Goal: Transaction & Acquisition: Obtain resource

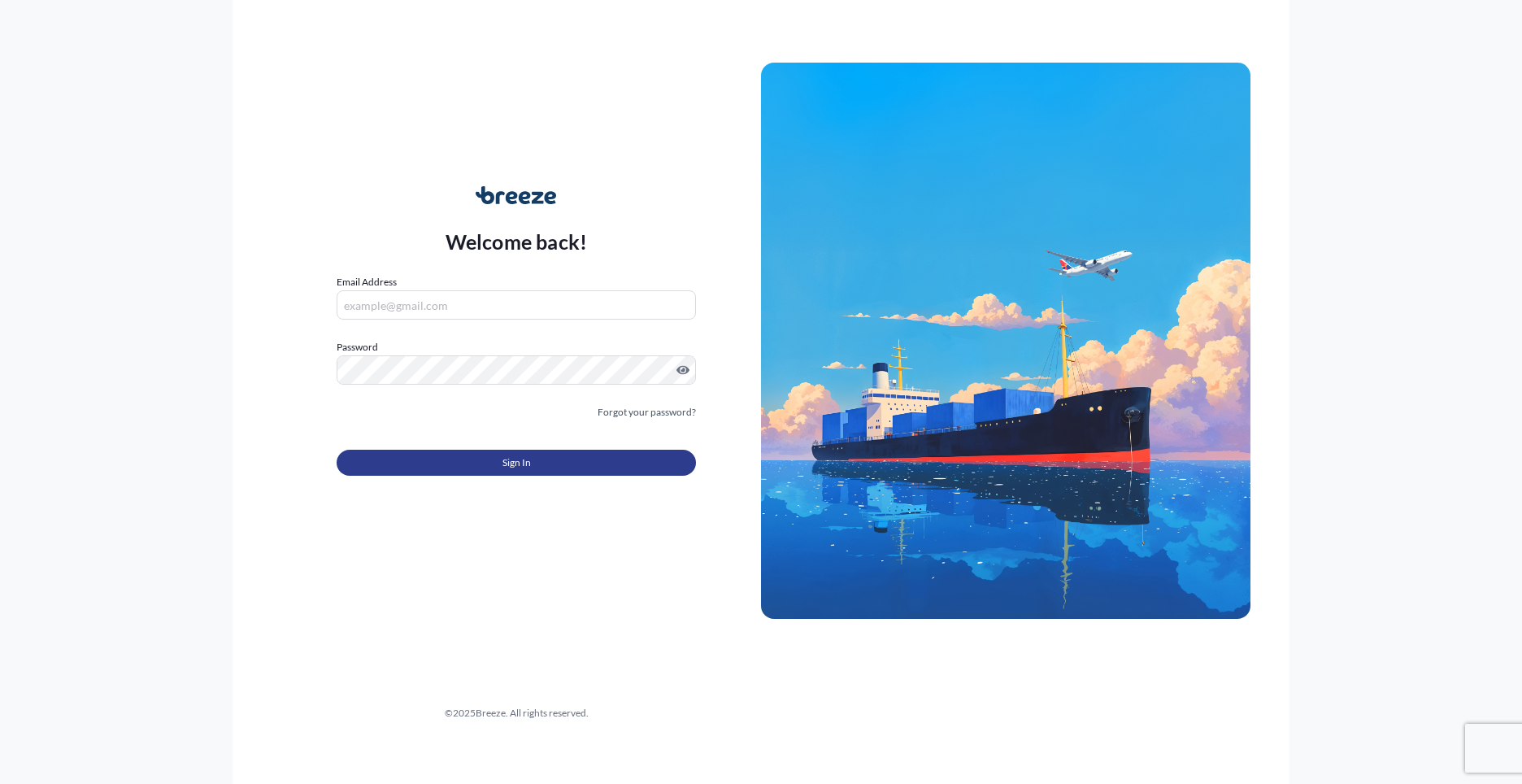
type input "[PERSON_NAME][EMAIL_ADDRESS][PERSON_NAME][DOMAIN_NAME]"
click at [559, 461] on button "Sign In" at bounding box center [516, 462] width 359 height 26
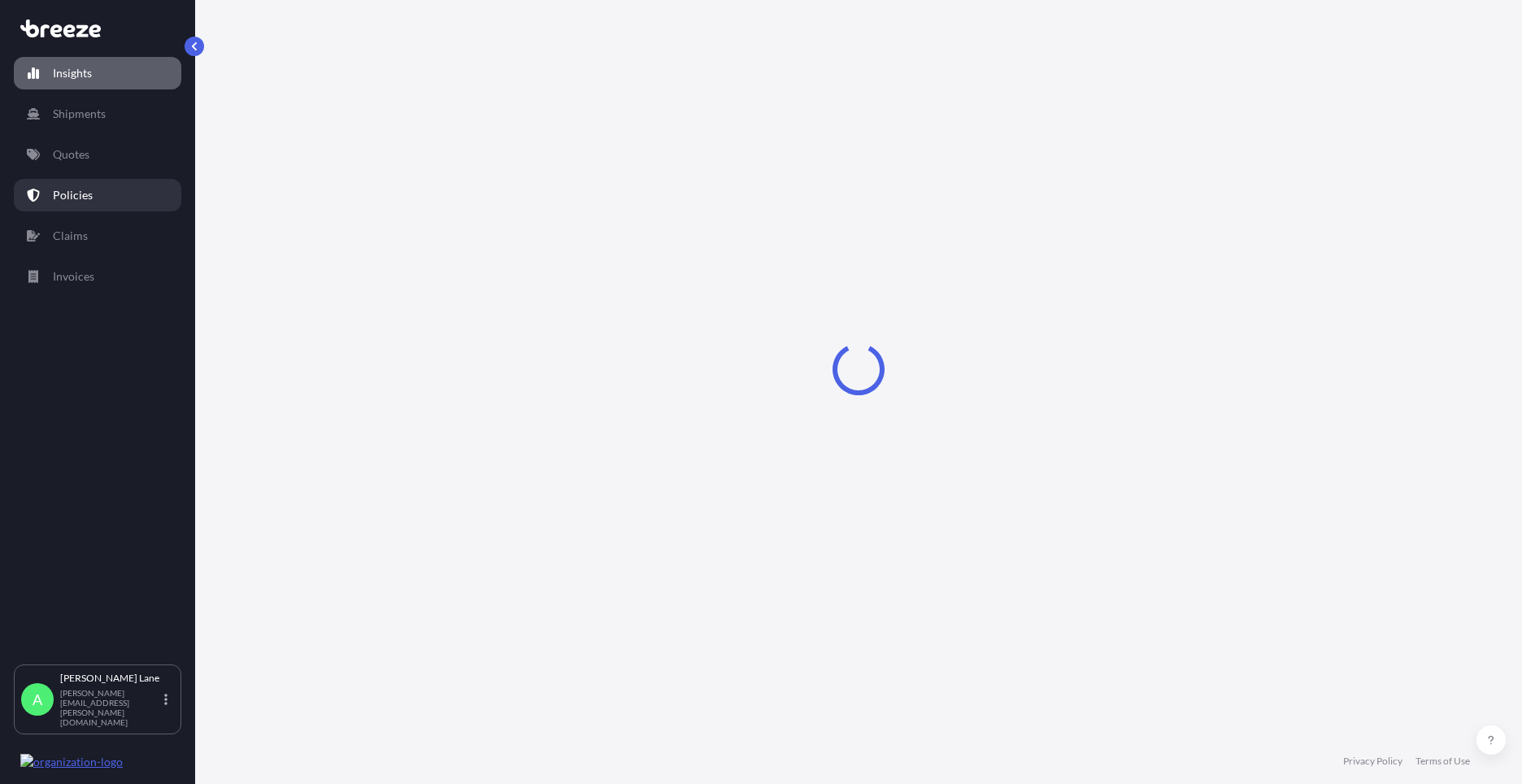
select select "2025"
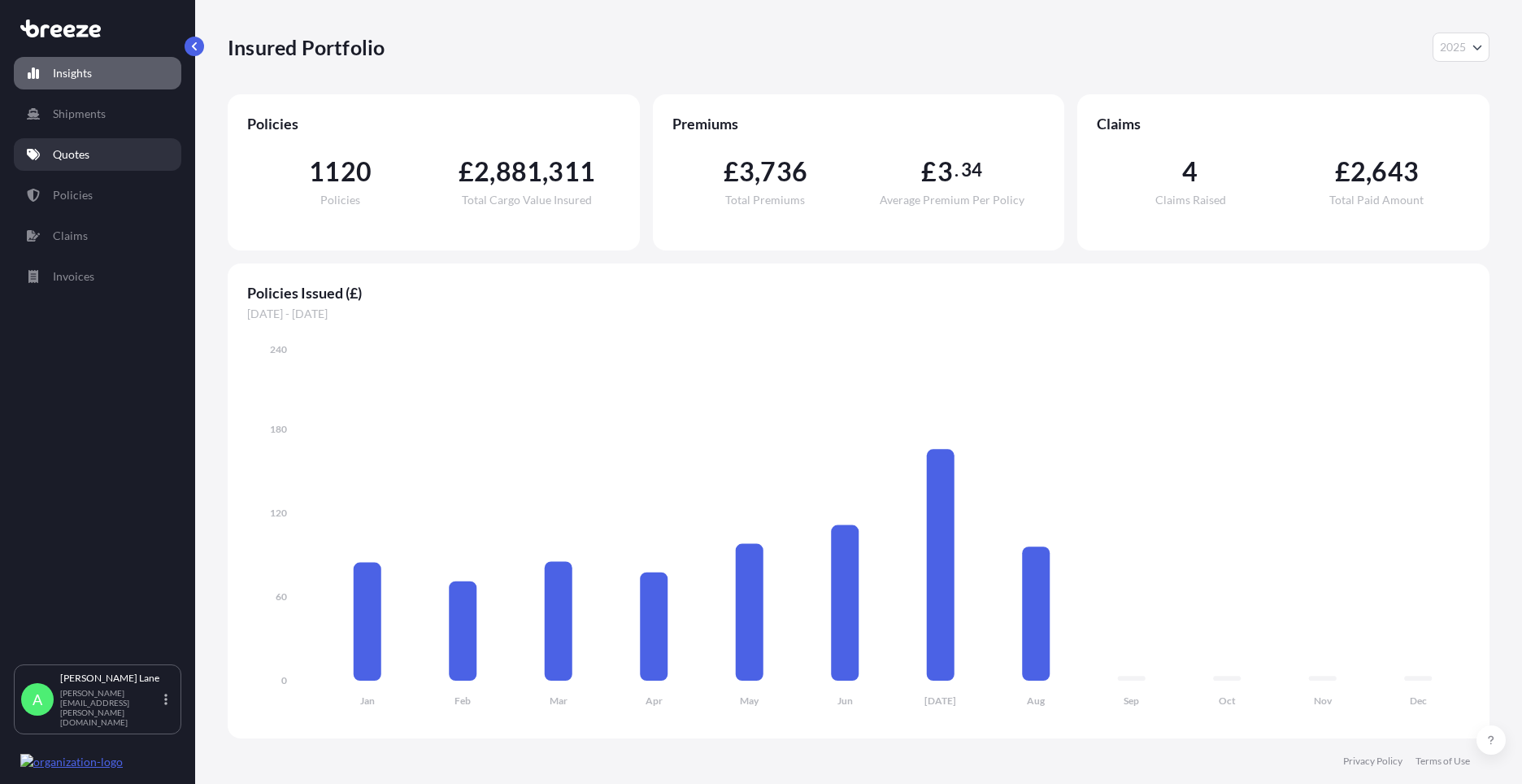
click at [78, 159] on p "Quotes" at bounding box center [71, 153] width 36 height 16
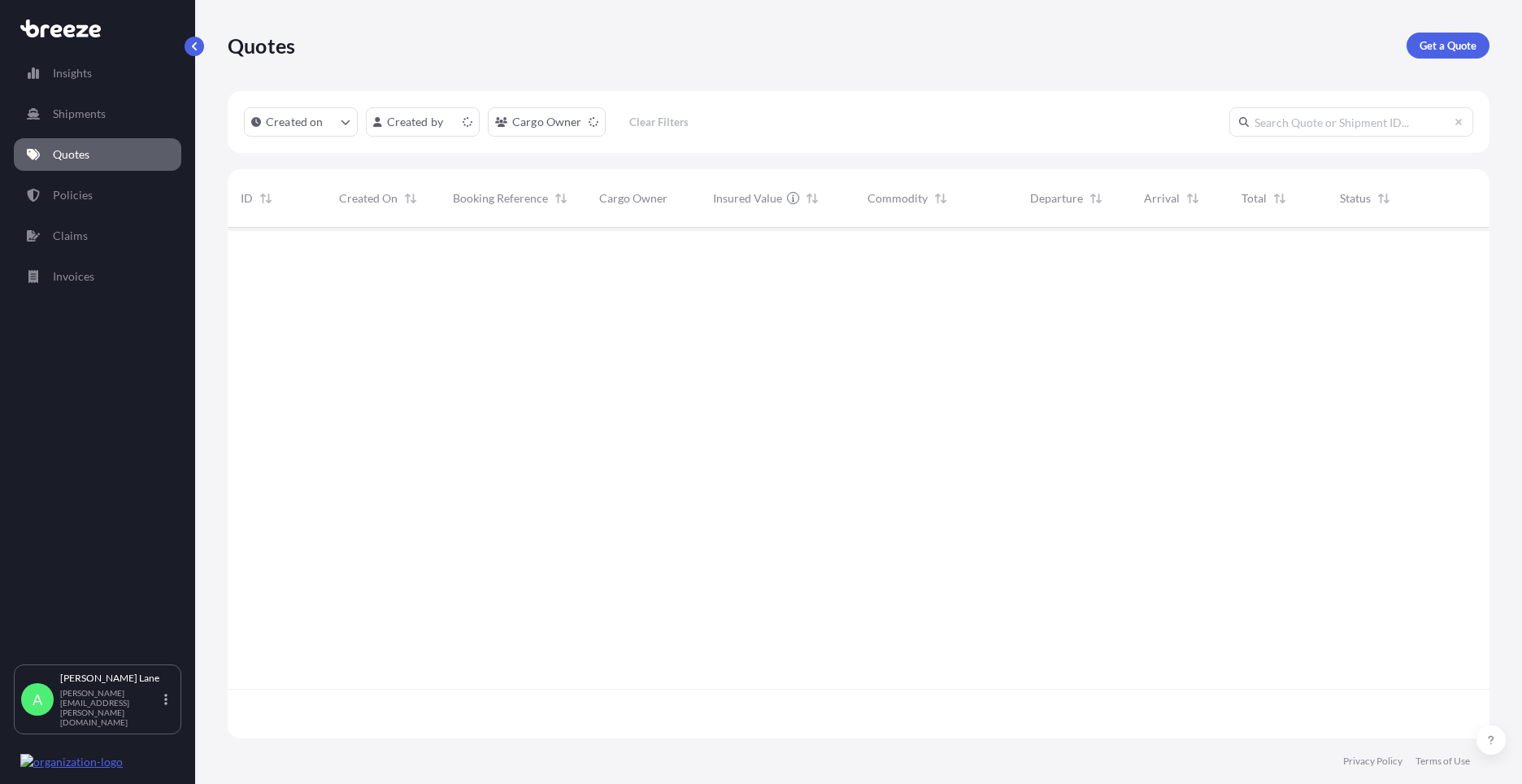
scroll to position [507, 1250]
click at [1437, 48] on p "Get a Quote" at bounding box center [1448, 45] width 57 height 16
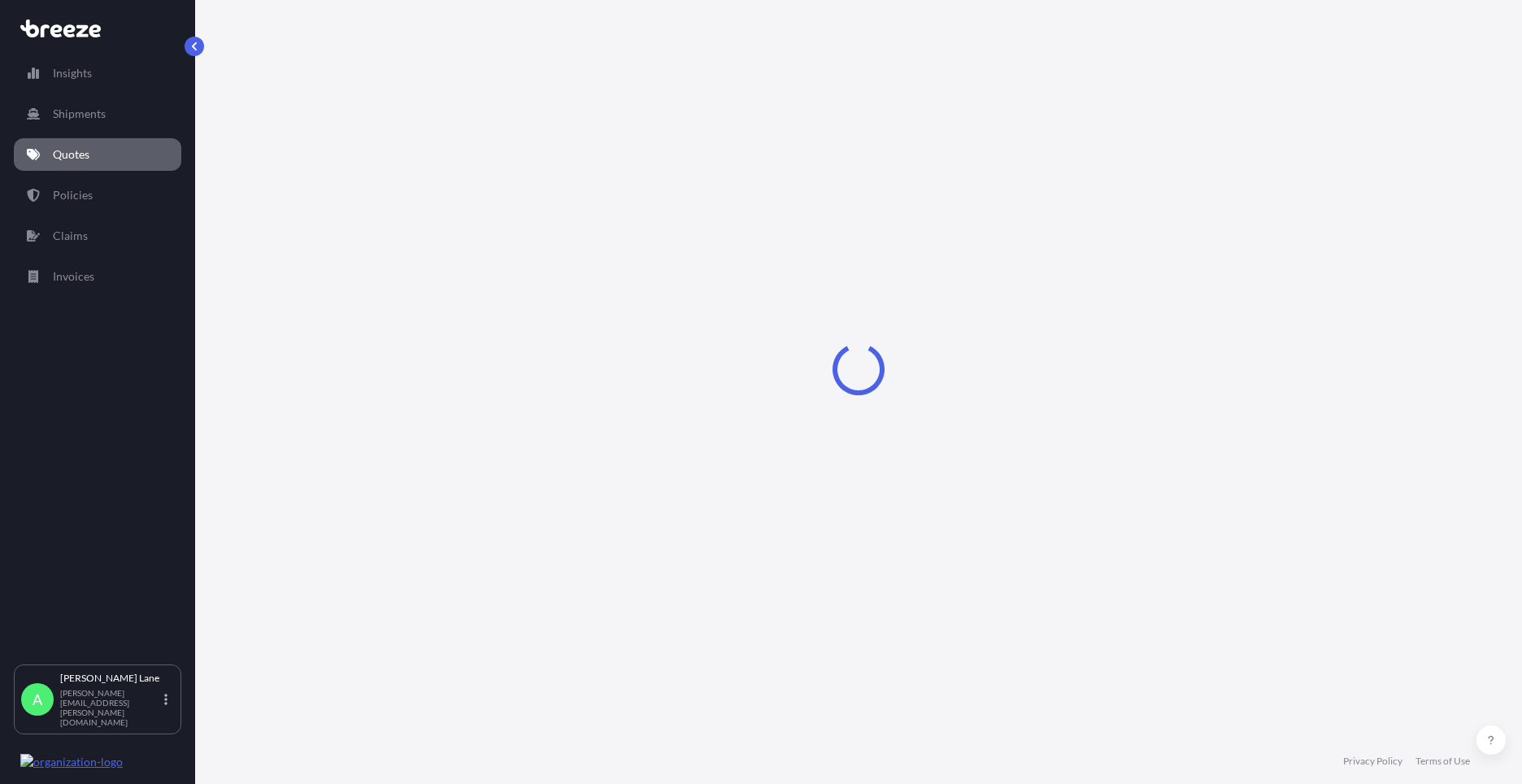
select select "Road"
select select "1"
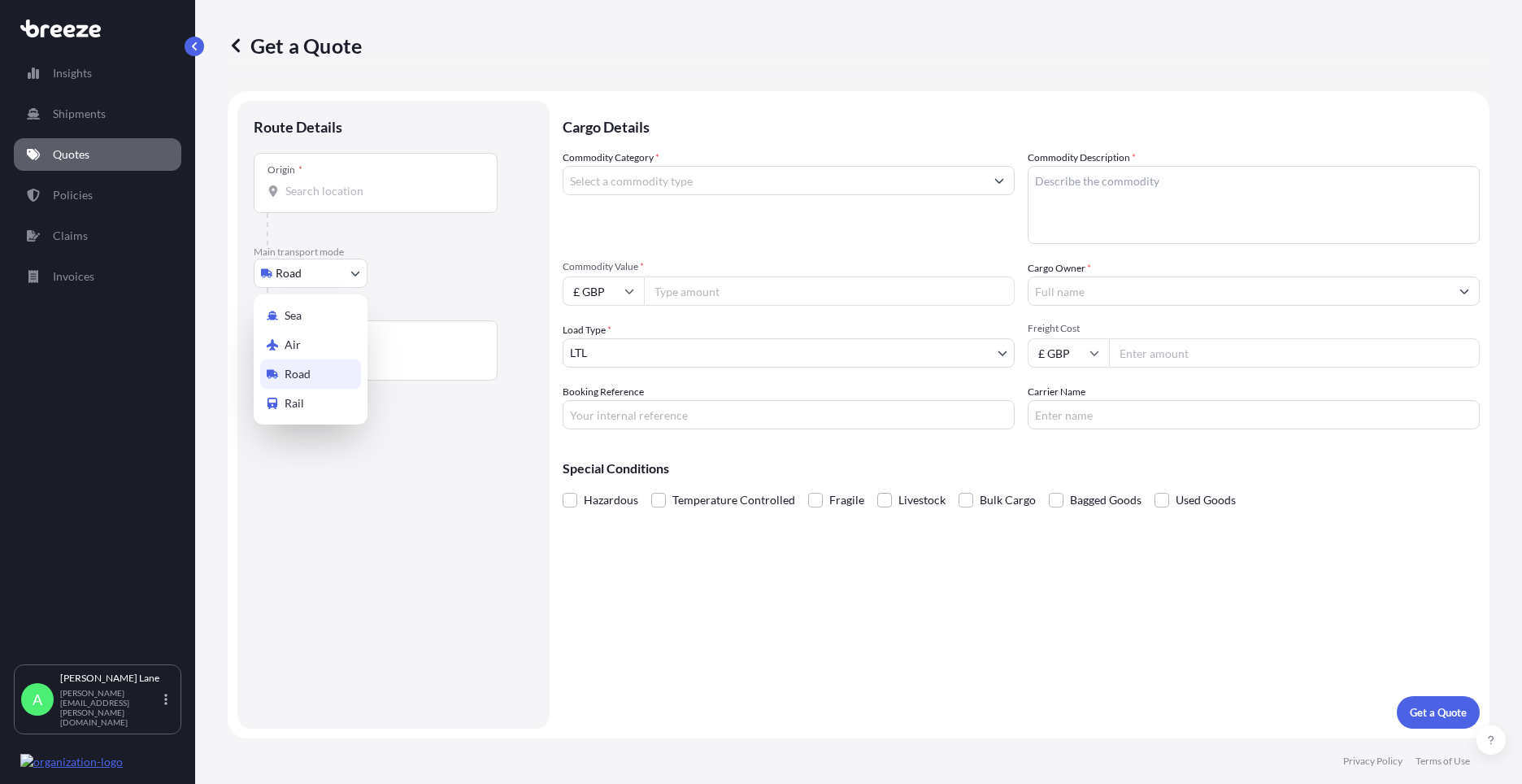
click at [318, 284] on body "Insights Shipments Quotes Policies Claims Invoices A [PERSON_NAME] [PERSON_NAME…" at bounding box center [761, 392] width 1522 height 784
click at [294, 345] on span "Air" at bounding box center [292, 344] width 16 height 16
select select "Air"
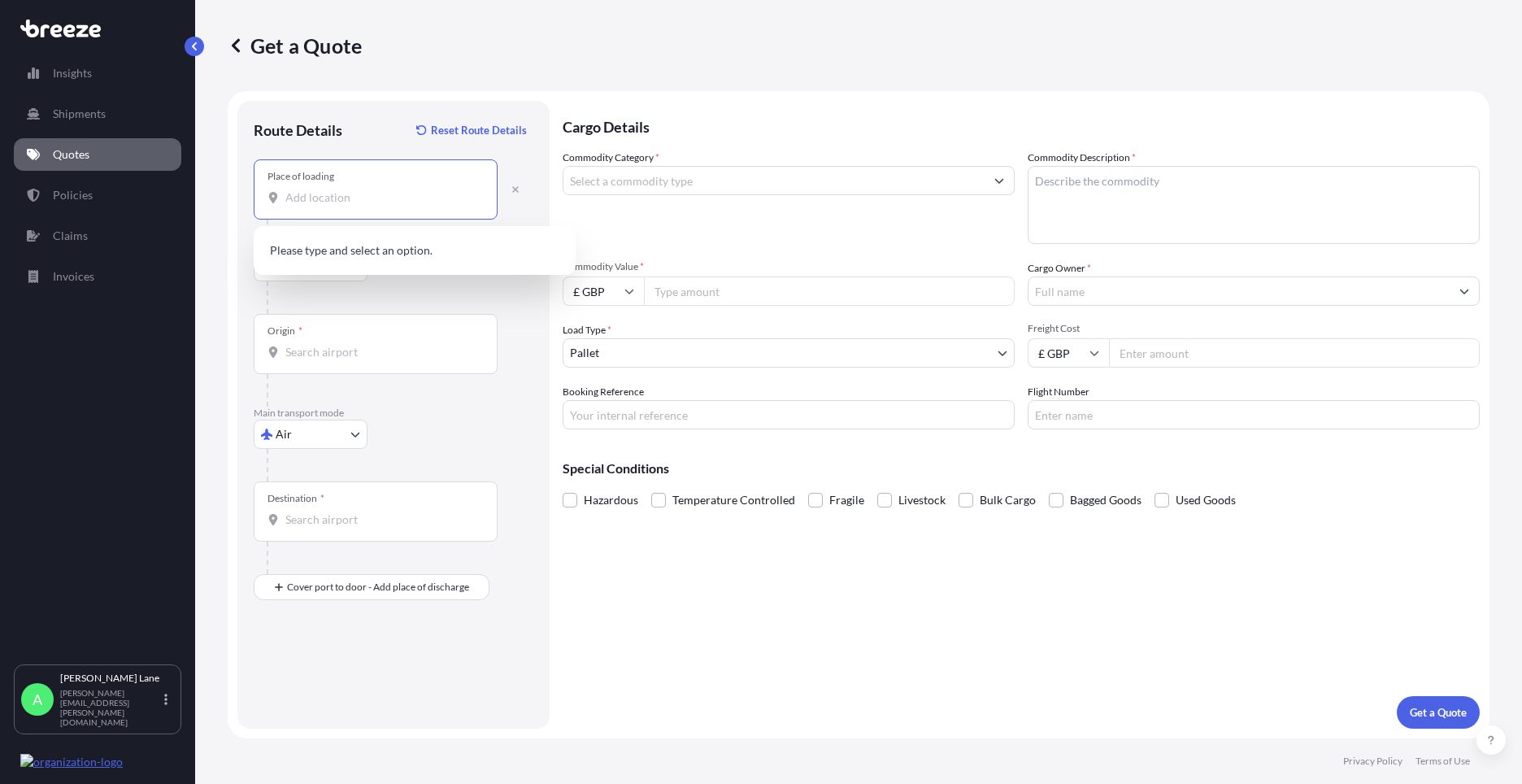
paste input "EN3 7QA"
type input "[STREET_ADDRESS]"
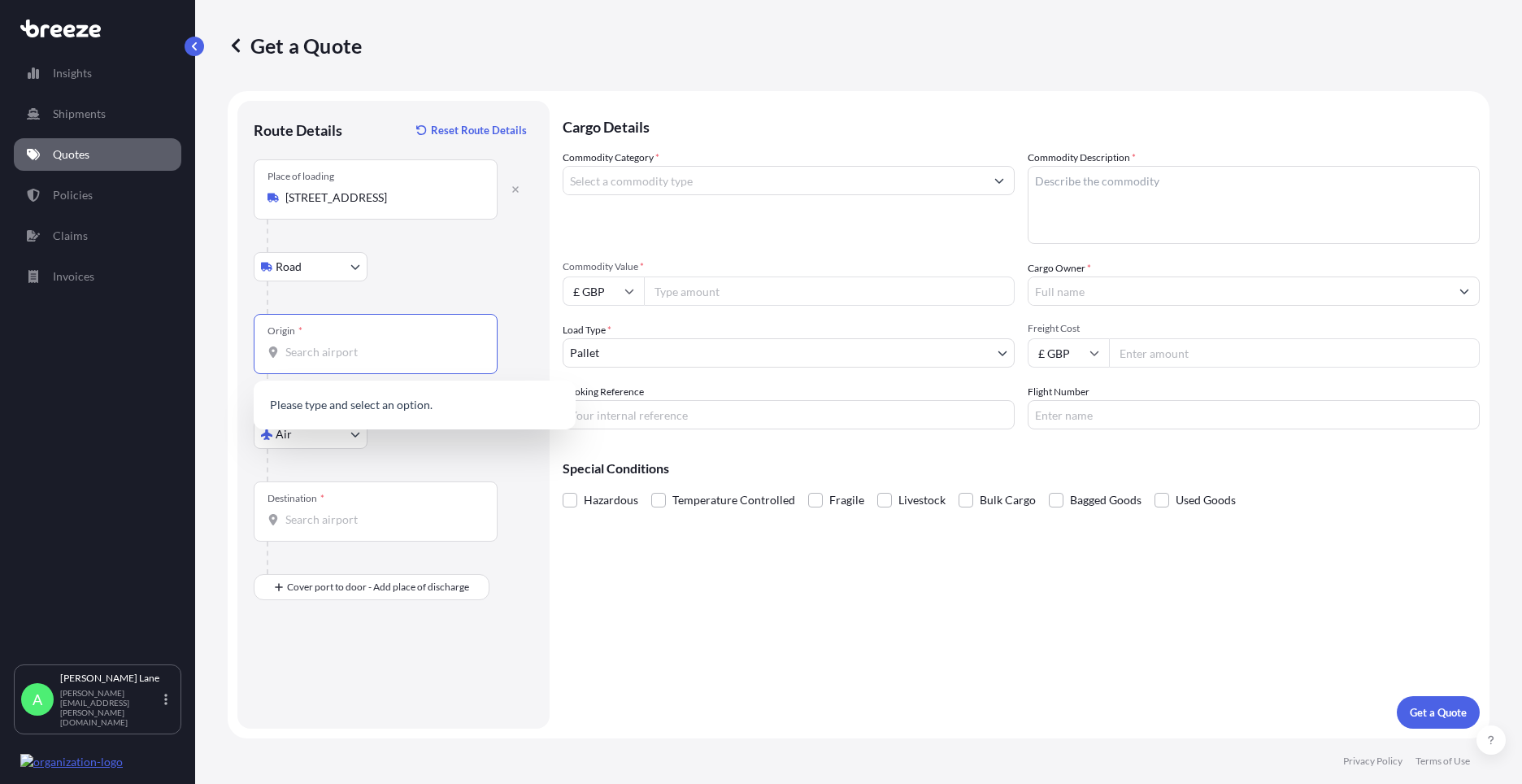
click at [386, 351] on input "Origin *" at bounding box center [381, 352] width 192 height 16
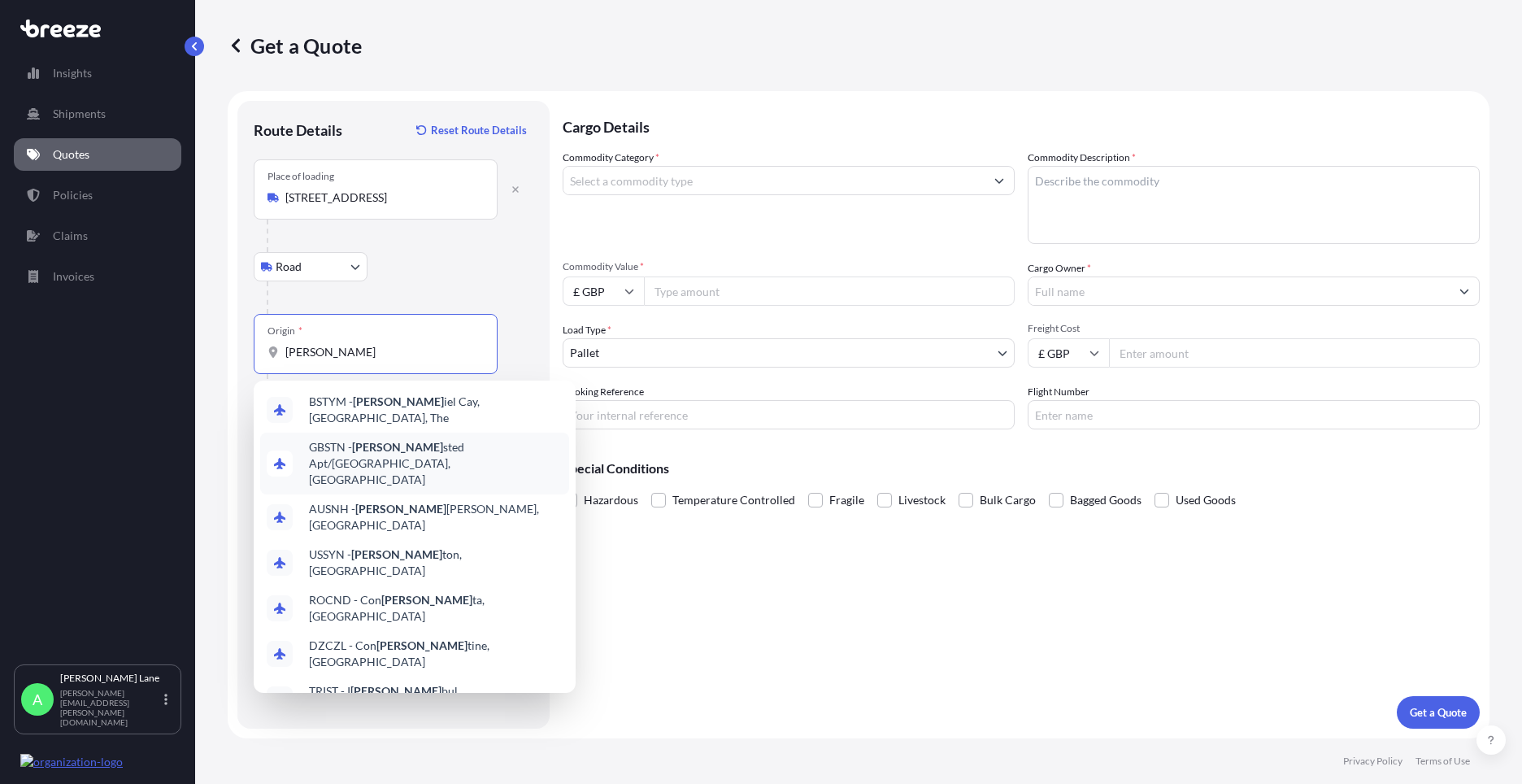
click at [391, 445] on span "GBSTN - [PERSON_NAME] Apt/[GEOGRAPHIC_DATA], [GEOGRAPHIC_DATA]" at bounding box center [435, 463] width 254 height 48
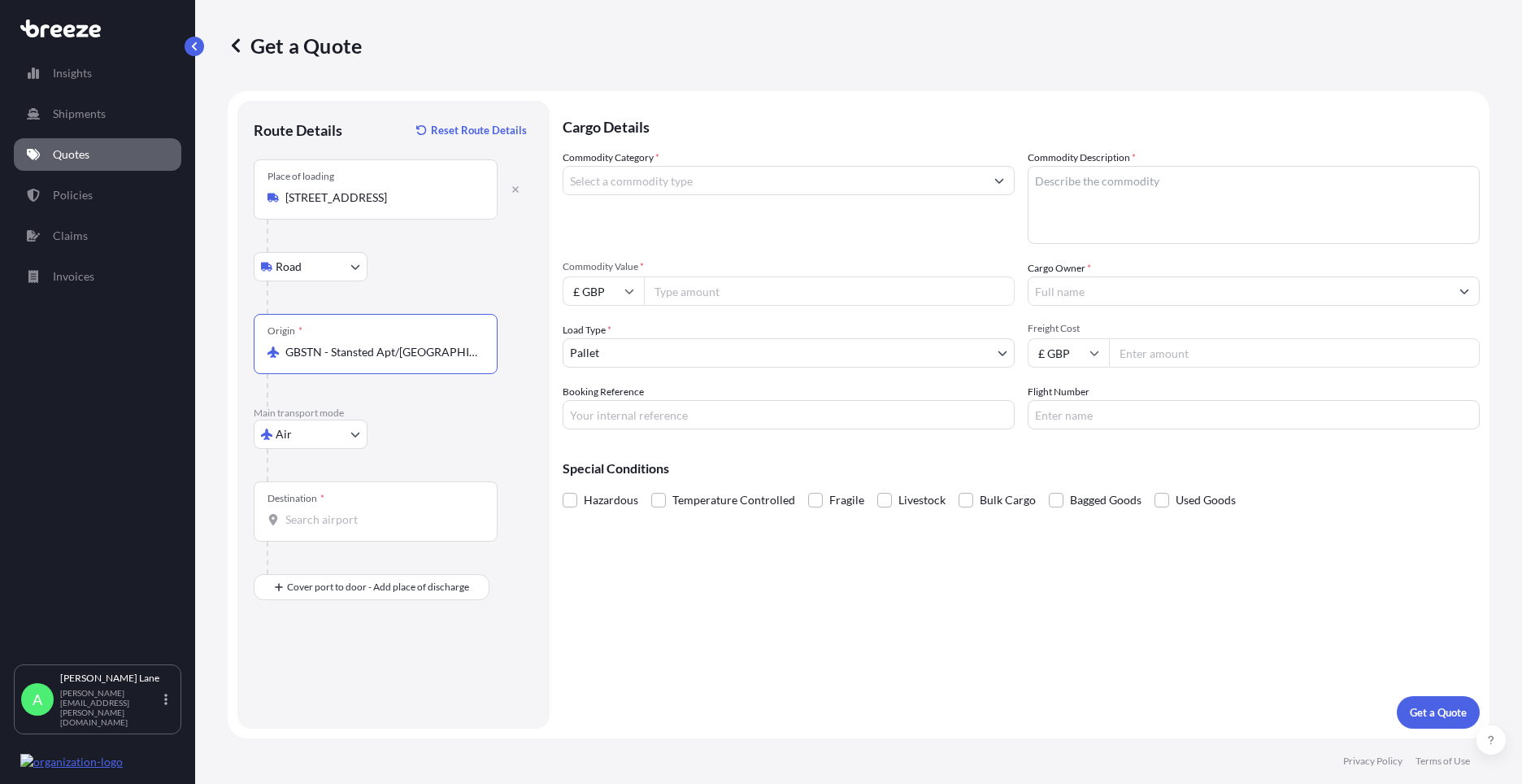
type input "GBSTN - Stansted Apt/[GEOGRAPHIC_DATA], [GEOGRAPHIC_DATA]"
click at [364, 526] on input "Destination *" at bounding box center [381, 519] width 192 height 16
type input "USMEM - [GEOGRAPHIC_DATA], [GEOGRAPHIC_DATA]"
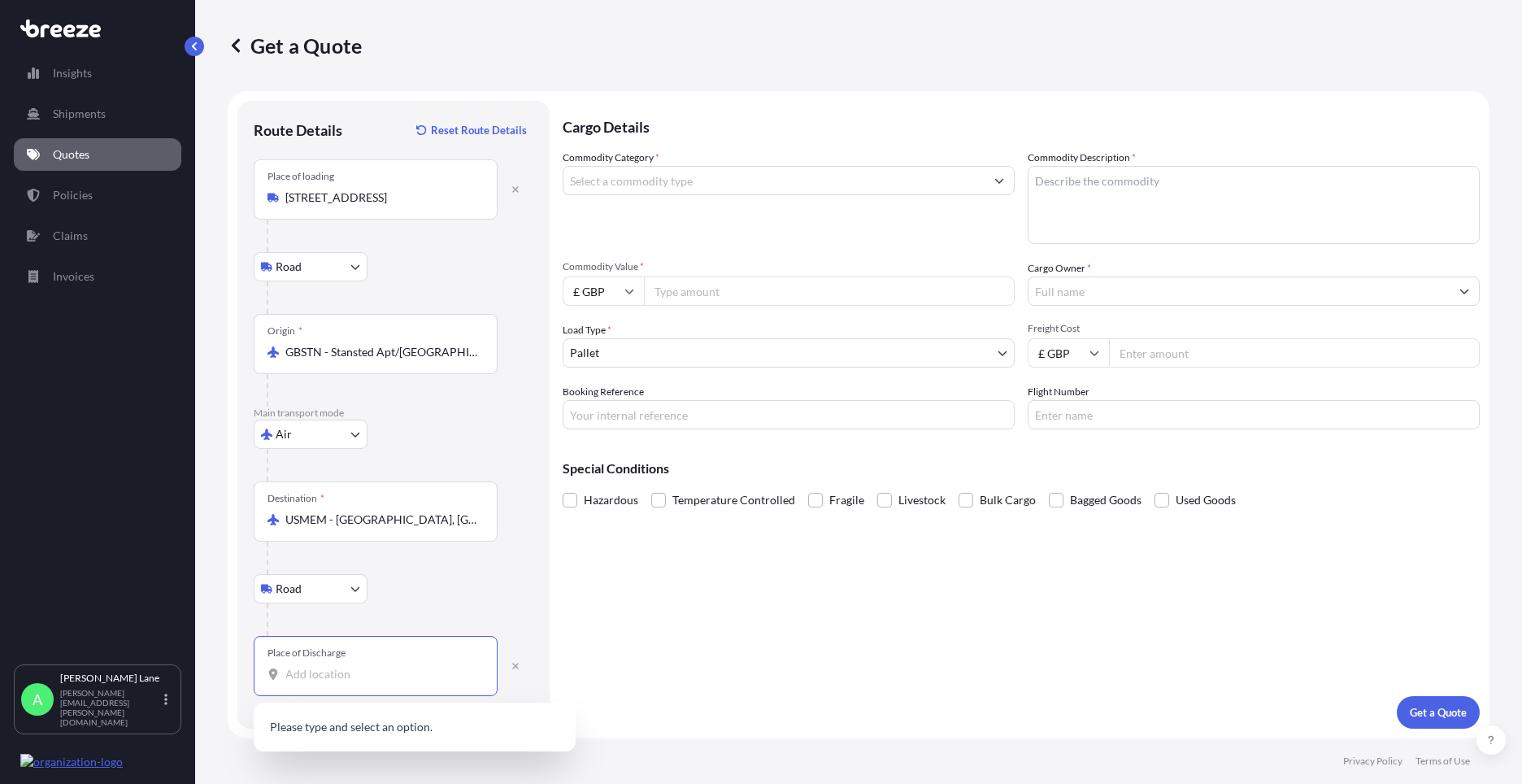
paste input "ORLANDO"
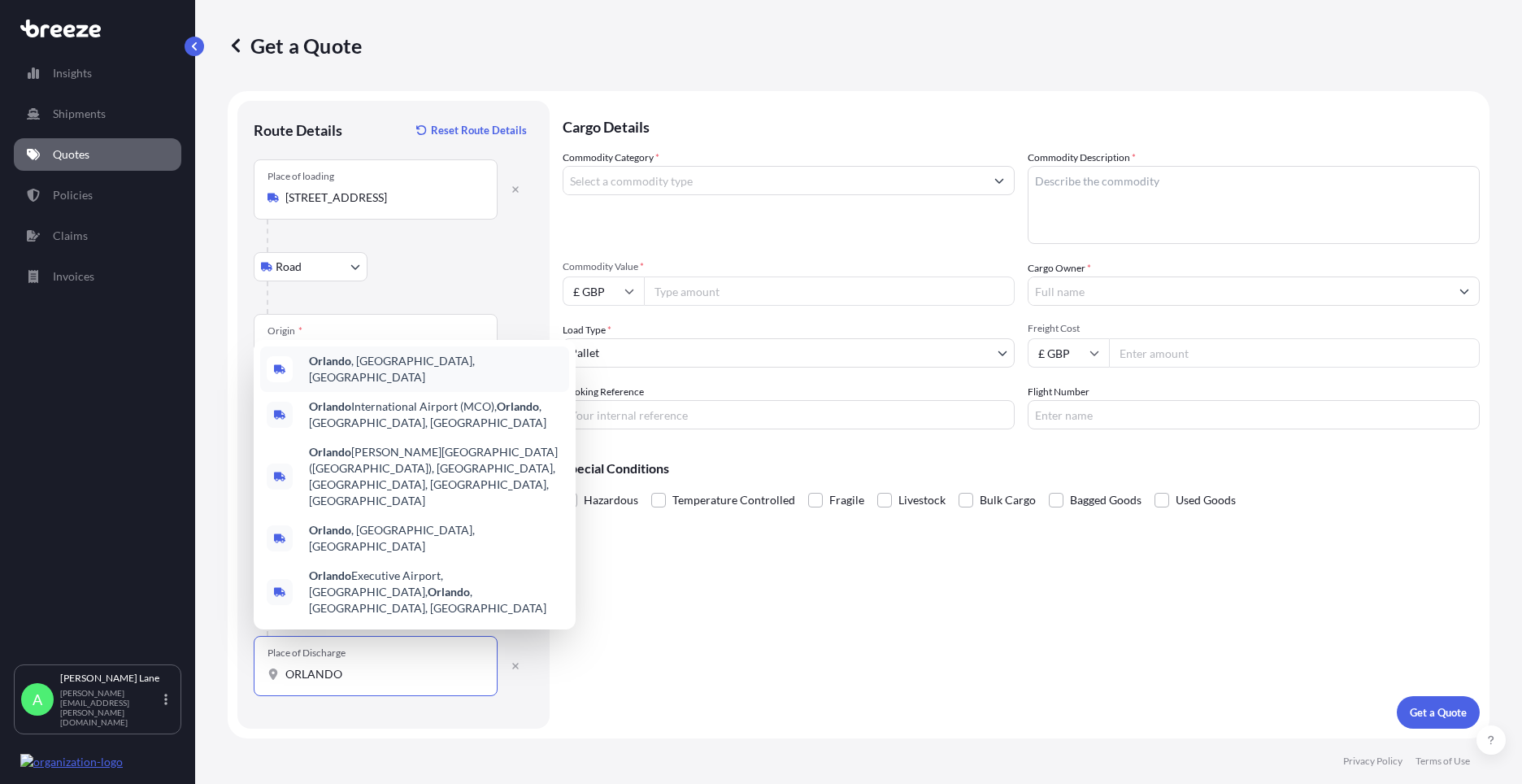
click at [392, 385] on span "[GEOGRAPHIC_DATA] , [GEOGRAPHIC_DATA], [GEOGRAPHIC_DATA]" at bounding box center [435, 368] width 254 height 33
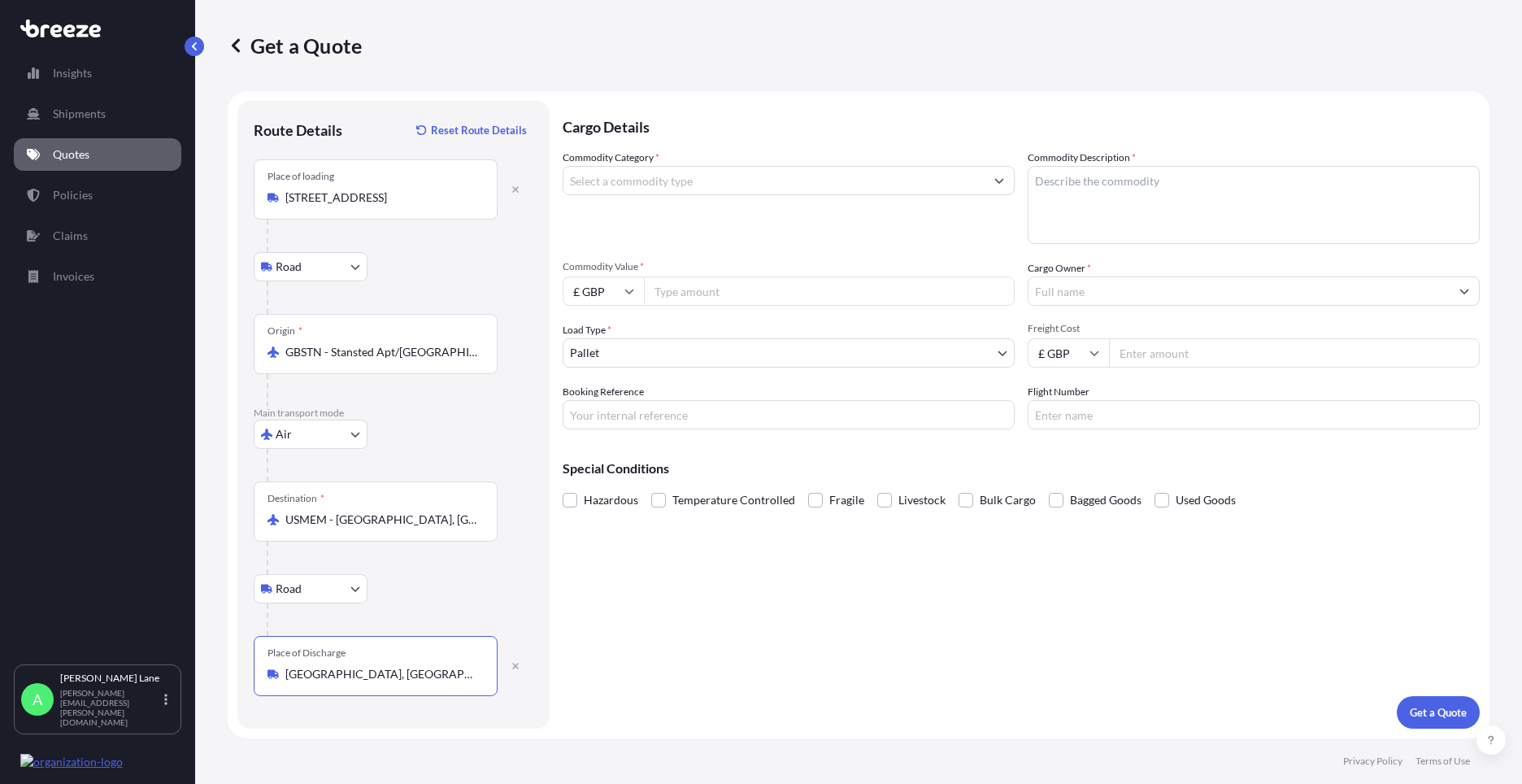
type input "[GEOGRAPHIC_DATA], [GEOGRAPHIC_DATA], [GEOGRAPHIC_DATA]"
click at [678, 181] on input "Commodity Category *" at bounding box center [774, 179] width 421 height 29
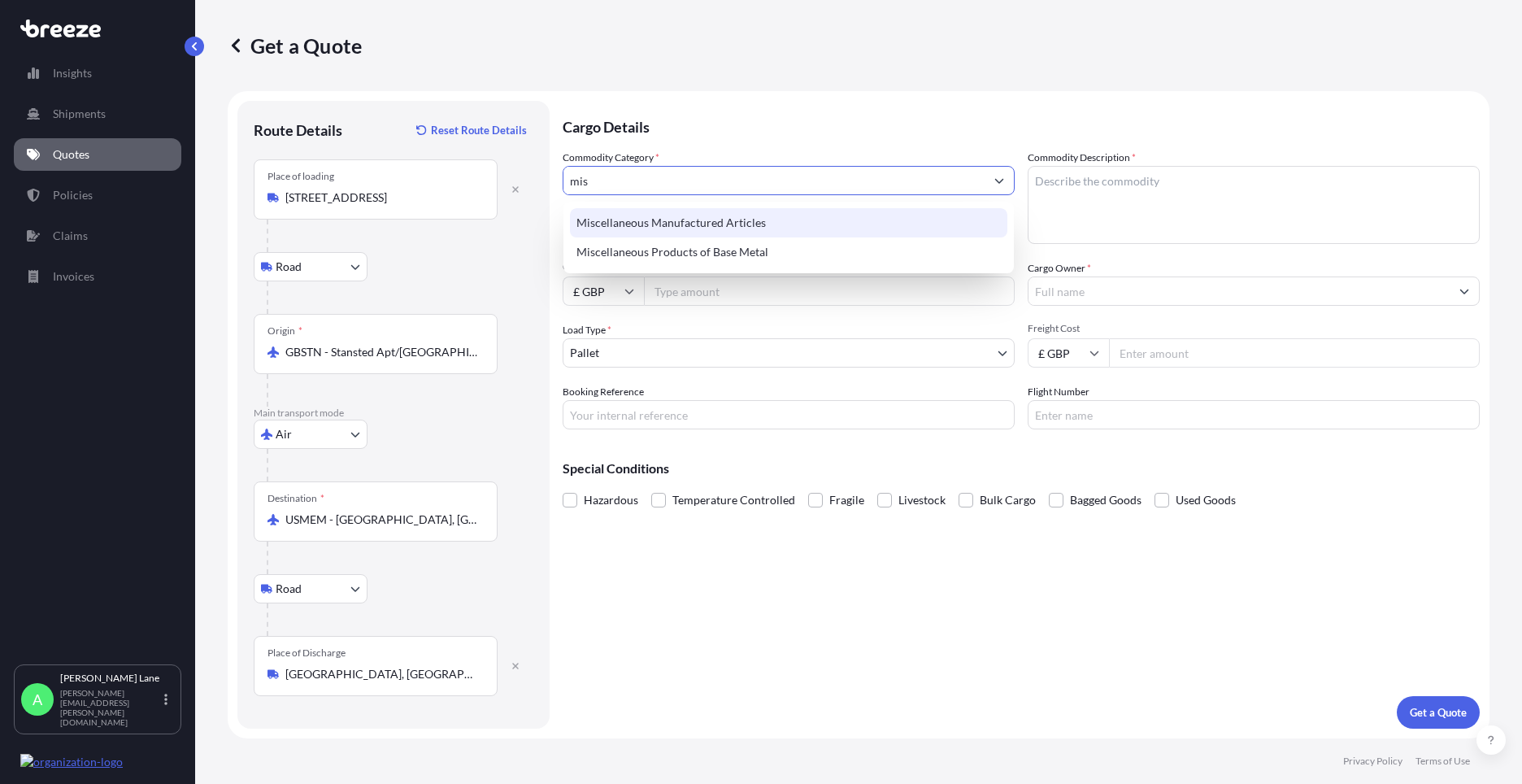
click at [688, 219] on div "Miscellaneous Manufactured Articles" at bounding box center [789, 222] width 437 height 29
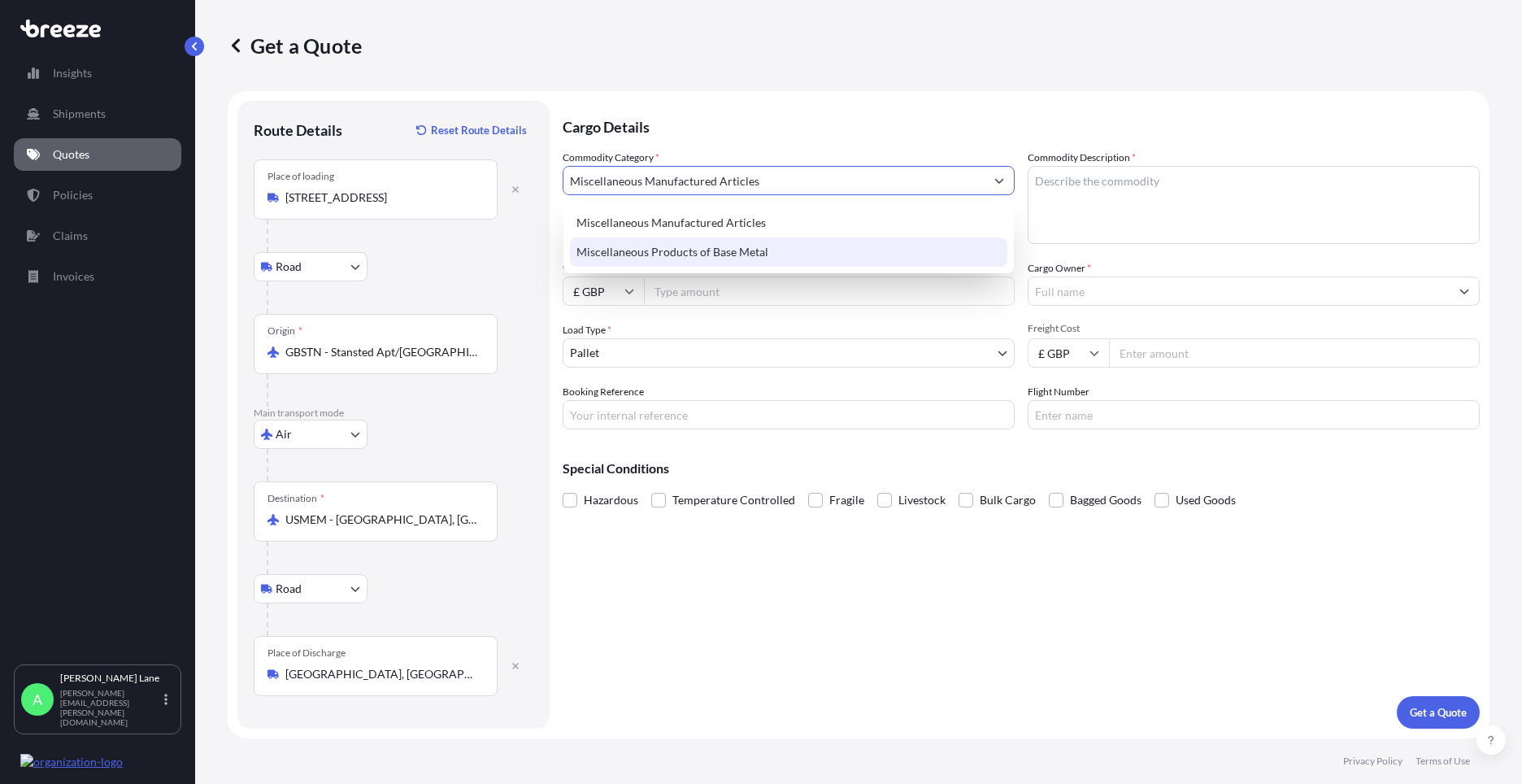
type input "Miscellaneous Manufactured Articles"
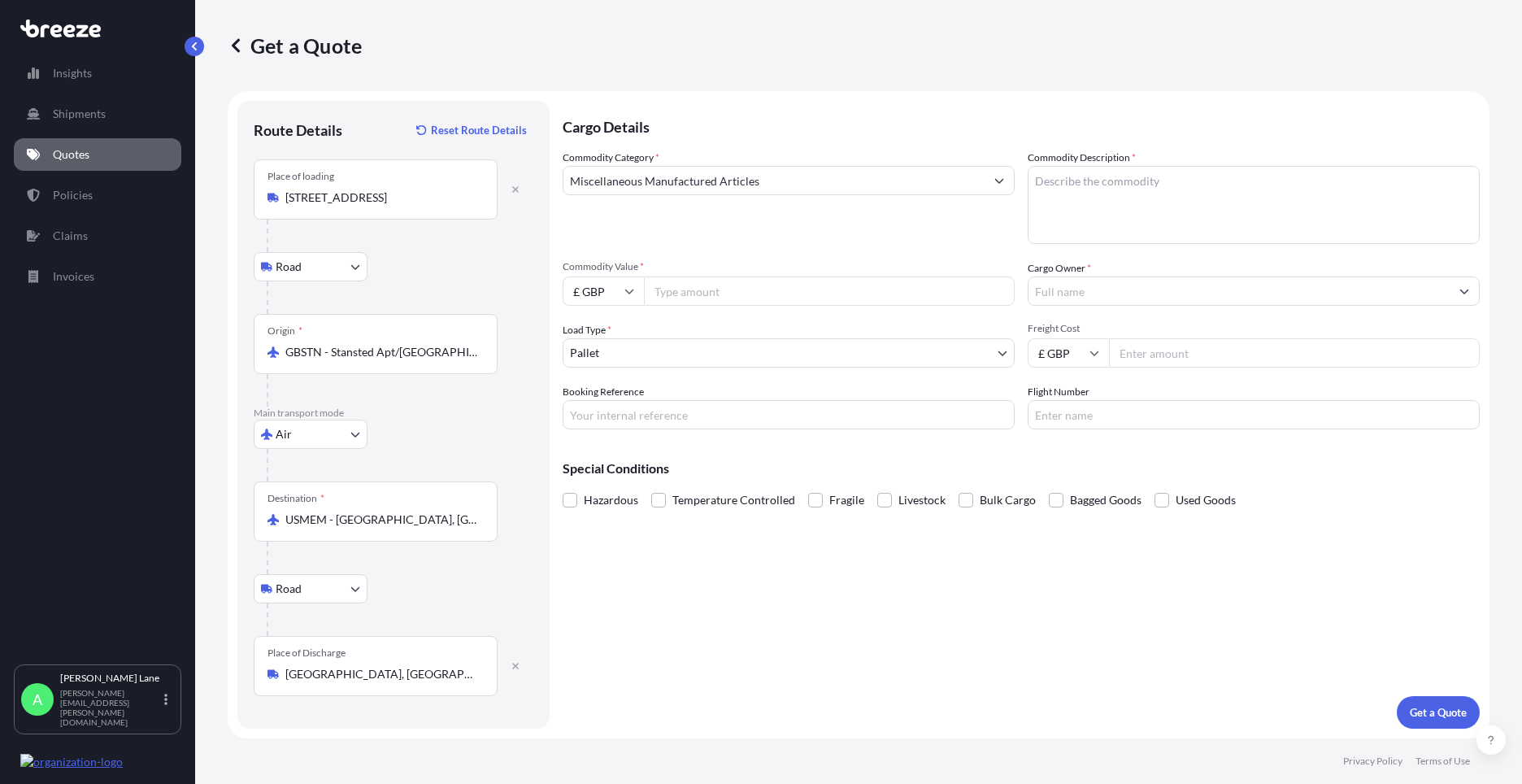
click at [688, 288] on input "Commodity Value *" at bounding box center [829, 290] width 371 height 29
type input "844.30"
click at [604, 359] on body "75 options available. 23 options available. 2 options available. Insights Shipm…" at bounding box center [761, 392] width 1522 height 784
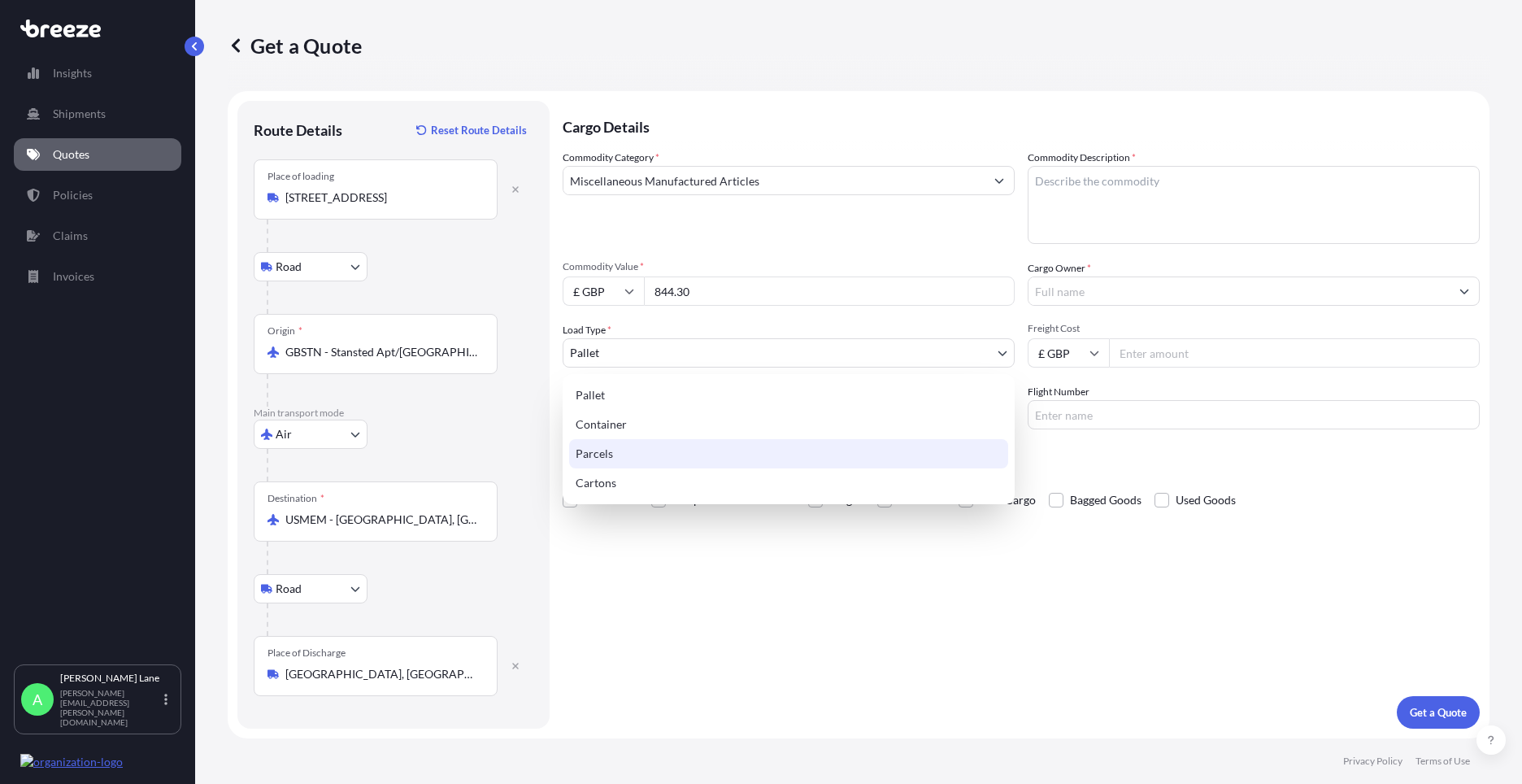
click at [597, 458] on div "Parcels" at bounding box center [789, 453] width 439 height 29
select select "3"
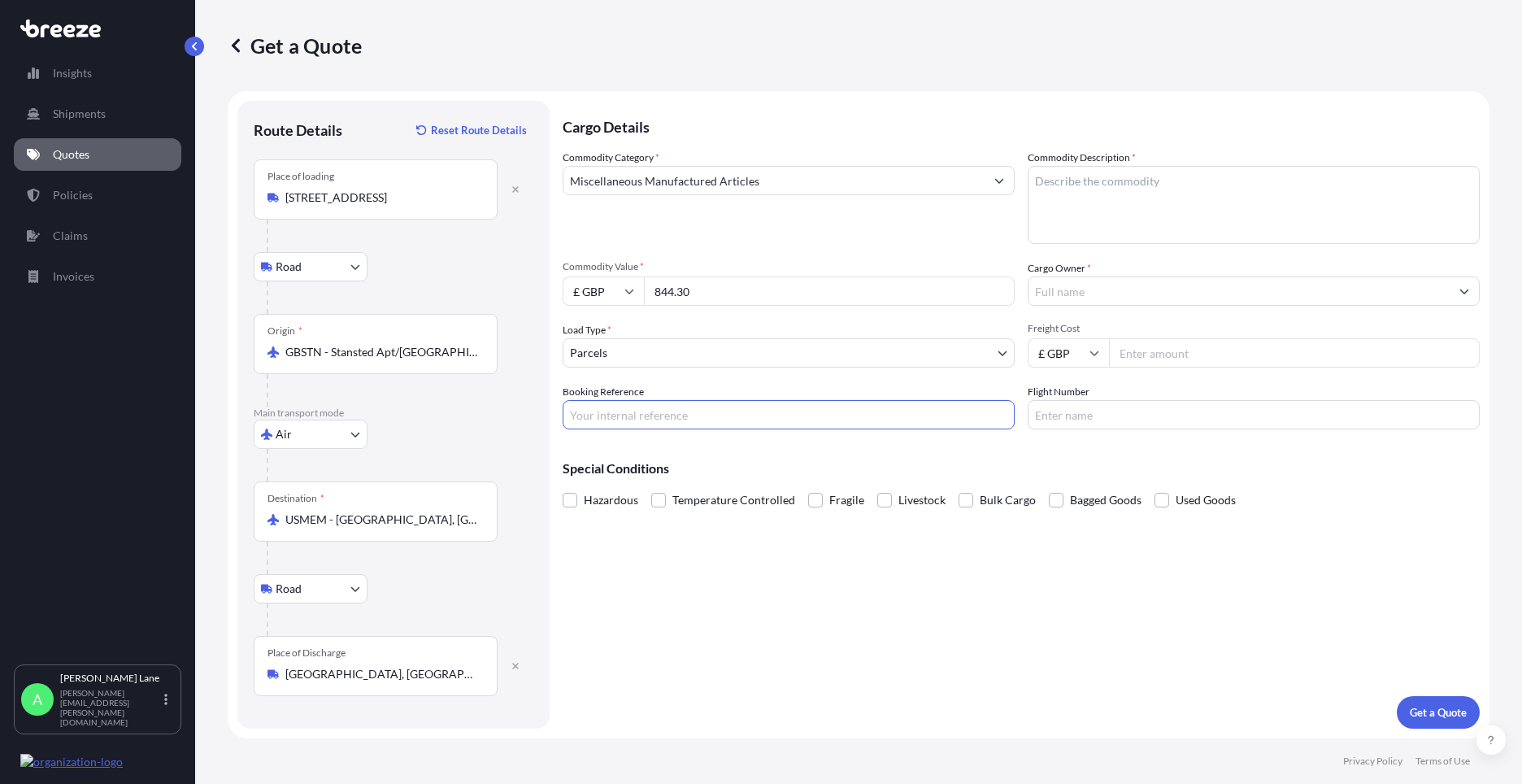
click at [618, 418] on input "Booking Reference" at bounding box center [789, 414] width 452 height 29
paste input "1889955"
type input "1889955"
click at [1082, 226] on textarea "Commodity Description *" at bounding box center [1254, 205] width 452 height 78
drag, startPoint x: 1136, startPoint y: 187, endPoint x: 936, endPoint y: 192, distance: 200.1
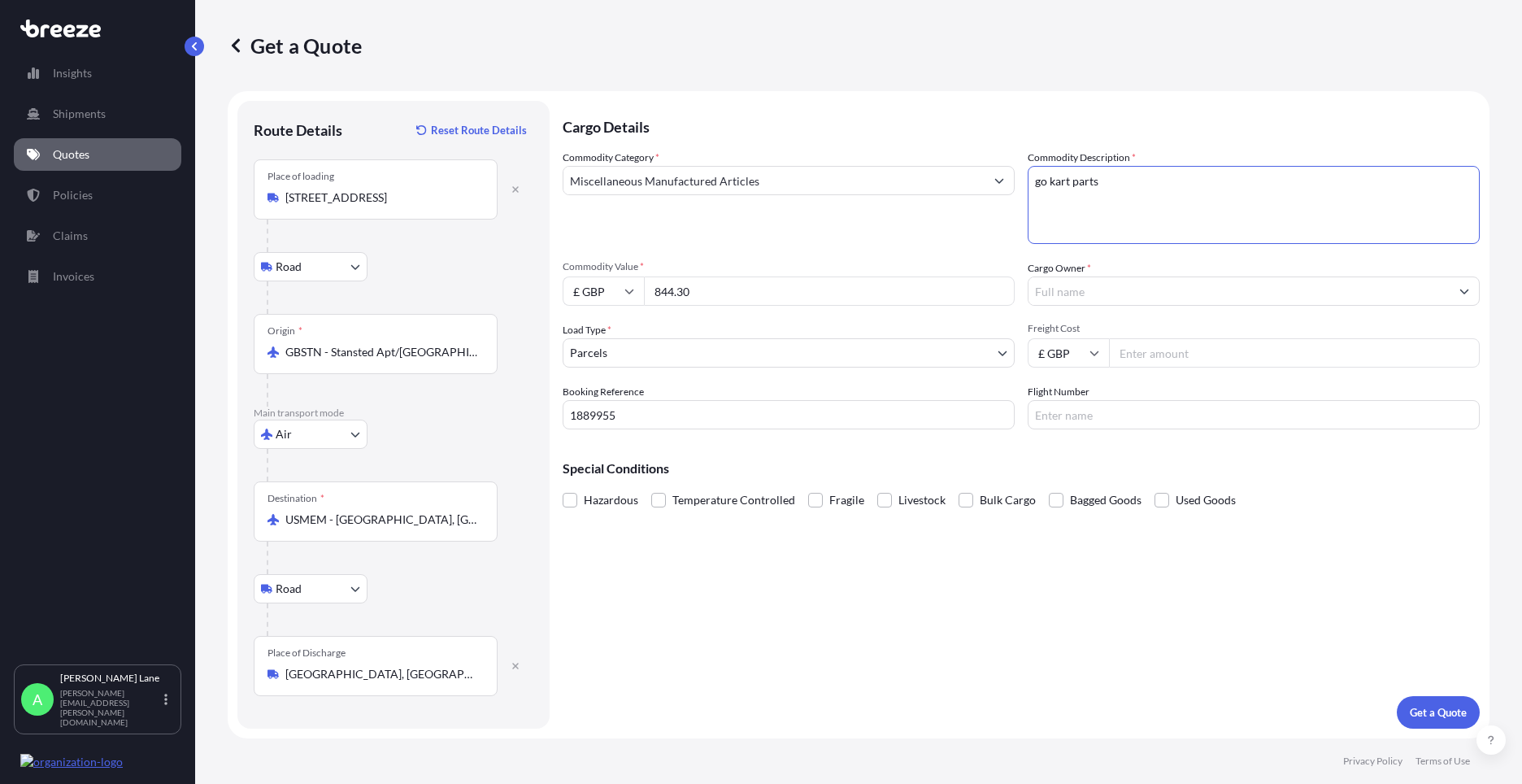
click at [936, 192] on div "Commodity Category * Miscellaneous Manufactured Articles Commodity Description …" at bounding box center [1021, 289] width 917 height 280
type textarea "GO KART PARTS"
click at [1071, 274] on label "Cargo Owner *" at bounding box center [1060, 268] width 63 height 16
click at [1071, 276] on input "Cargo Owner *" at bounding box center [1239, 290] width 421 height 29
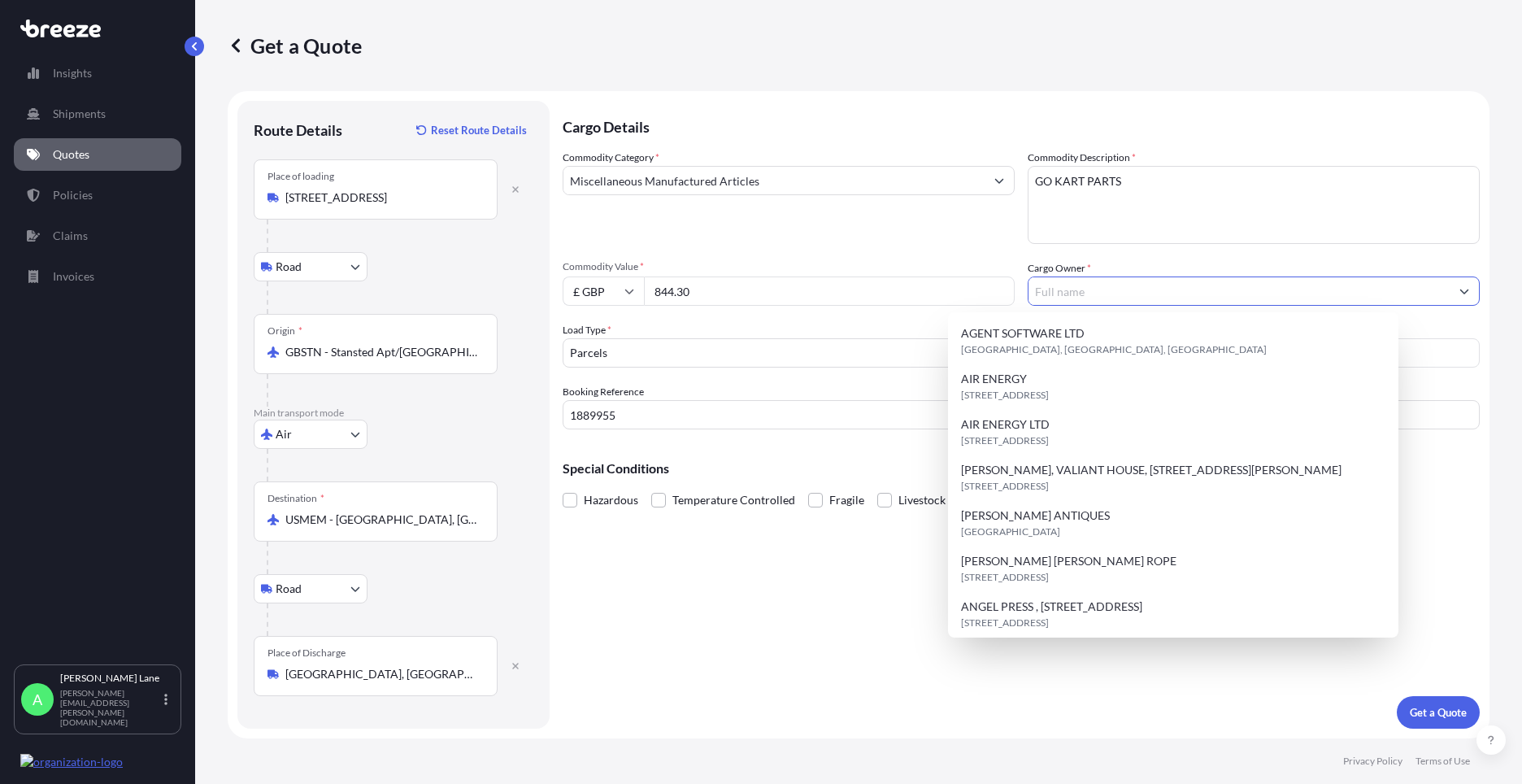
click at [1078, 300] on input "Cargo Owner *" at bounding box center [1239, 290] width 421 height 29
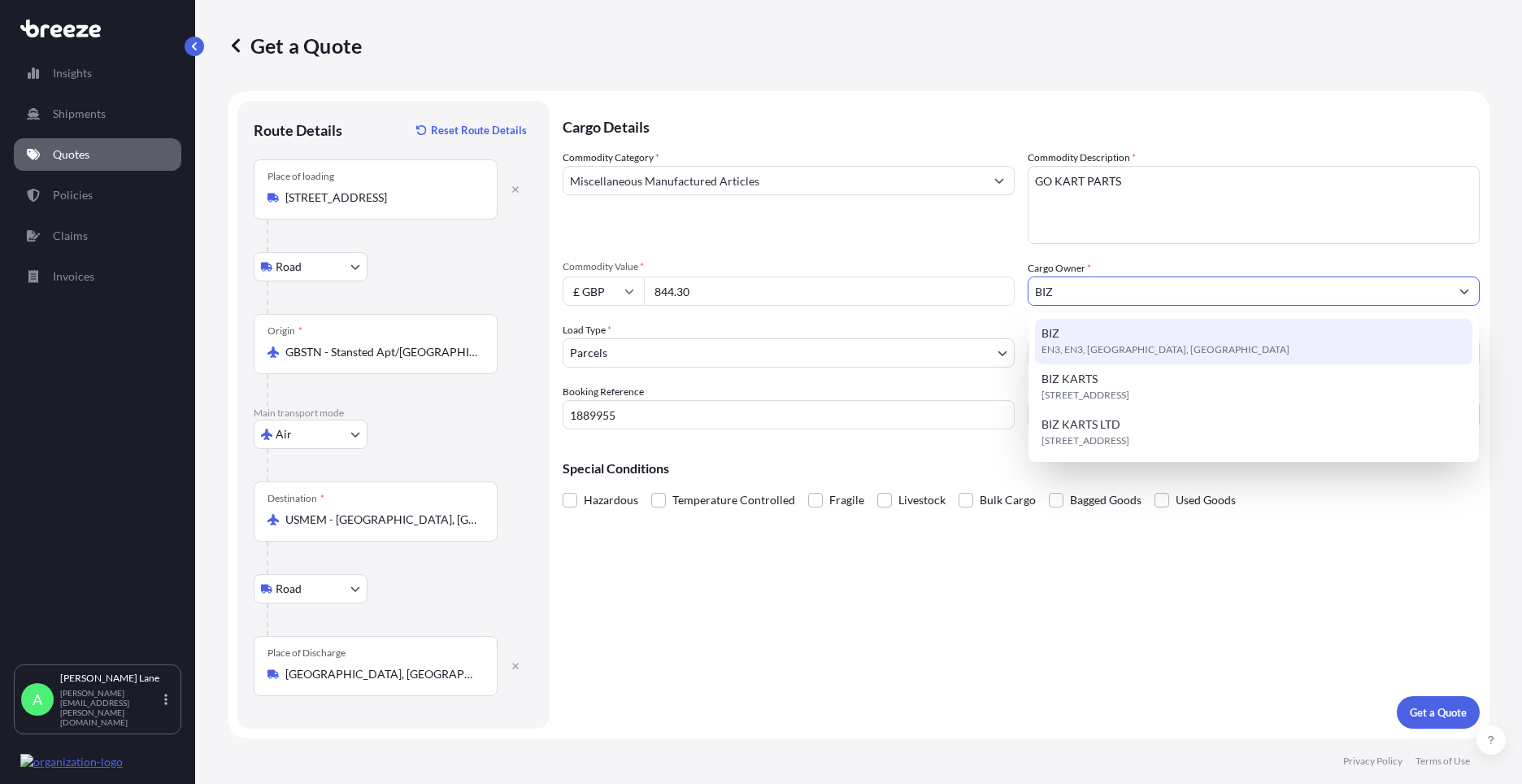
click at [1117, 354] on span "EN3, EN3, [GEOGRAPHIC_DATA], [GEOGRAPHIC_DATA]" at bounding box center [1166, 349] width 248 height 16
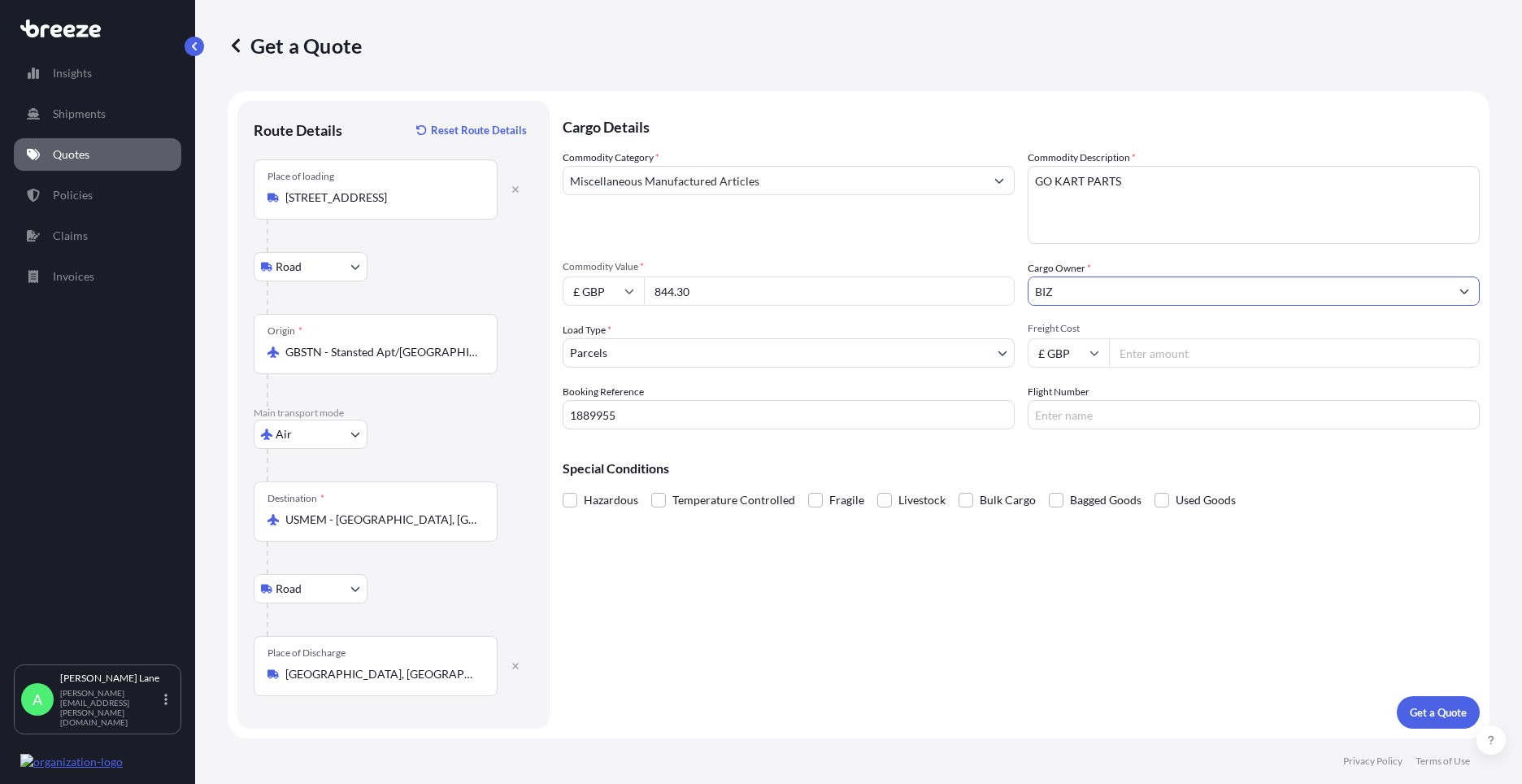
type input "BIZ"
click at [1155, 358] on input "Freight Cost" at bounding box center [1294, 352] width 371 height 29
type input "124.94"
click at [1062, 417] on input "Flight Number" at bounding box center [1254, 414] width 452 height 29
type input "FEDEX"
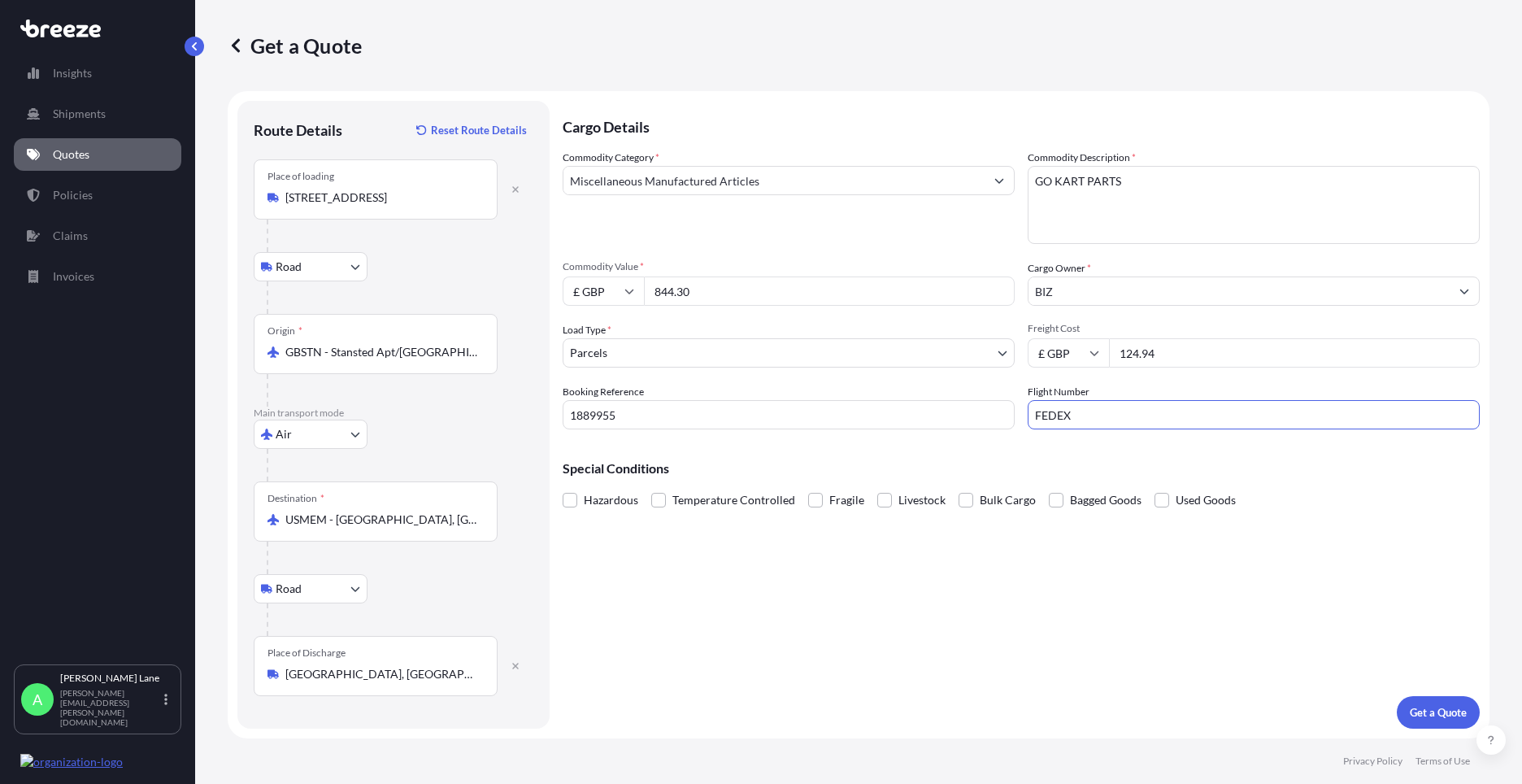
click at [933, 604] on div "Cargo Details Commodity Category * Miscellaneous Manufactured Articles Commodit…" at bounding box center [1021, 414] width 917 height 628
click at [1424, 724] on button "Get a Quote" at bounding box center [1438, 711] width 83 height 33
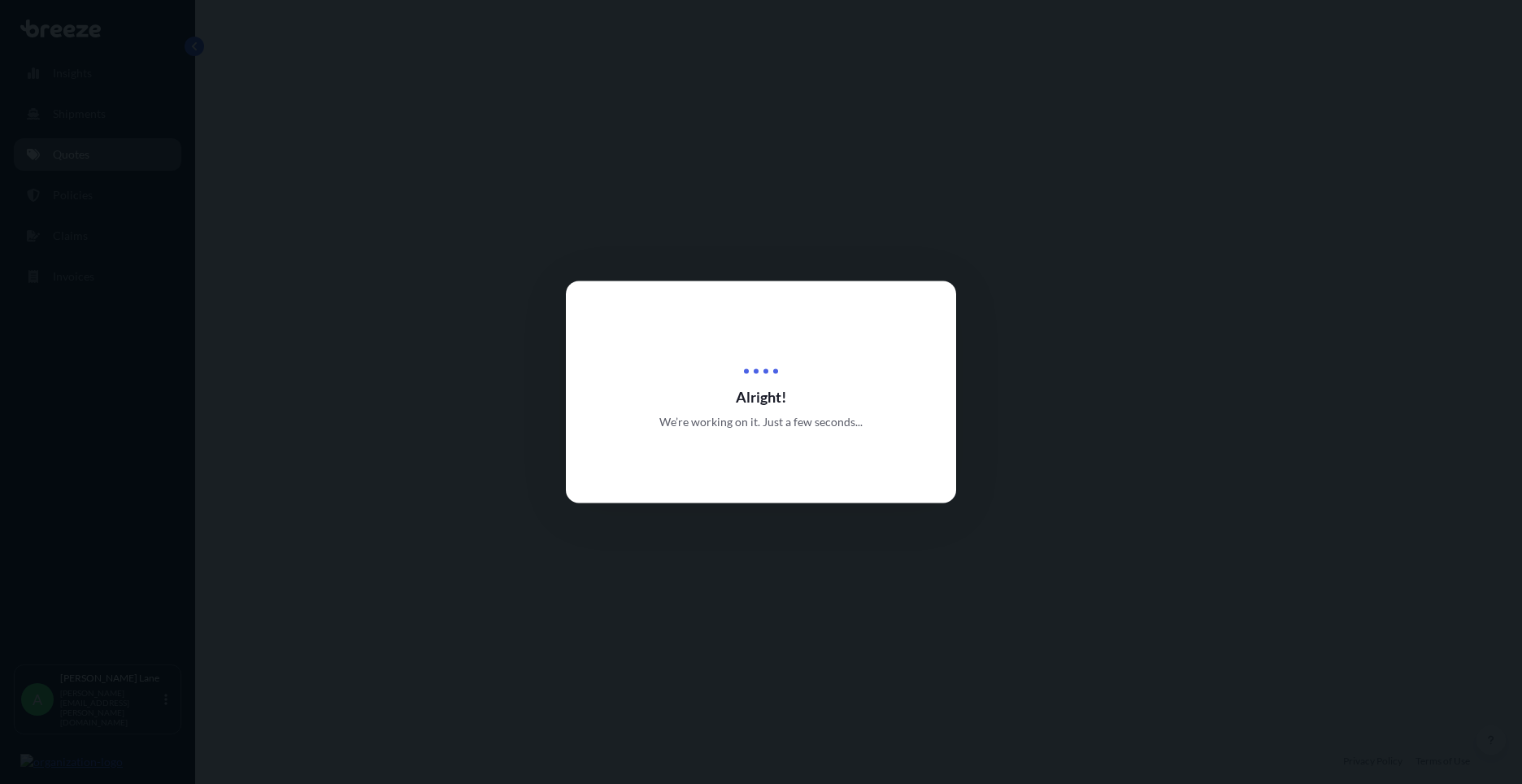
select select "Road"
select select "Air"
select select "Road"
select select "3"
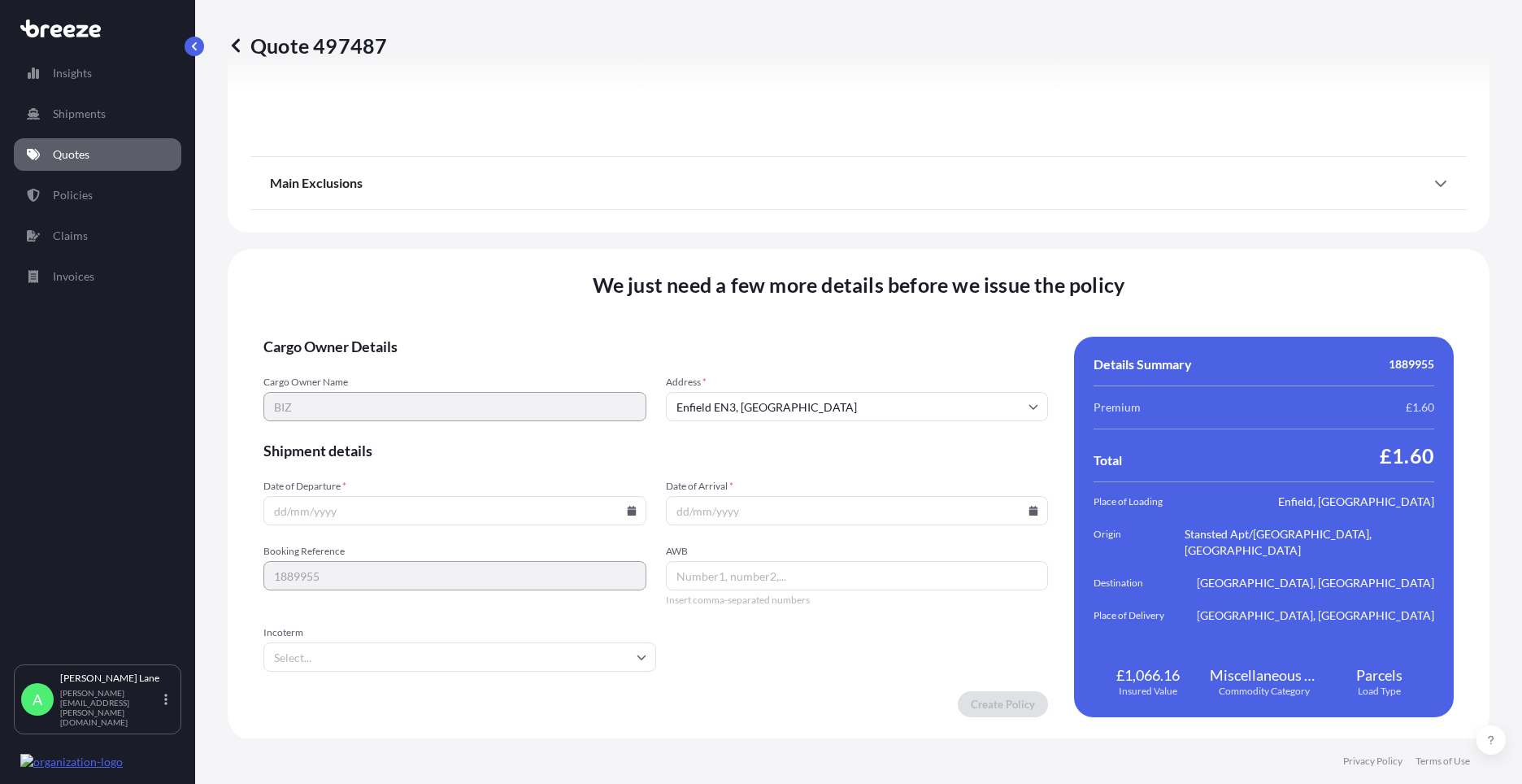
scroll to position [2119, 0]
click at [627, 512] on icon at bounding box center [632, 509] width 9 height 9
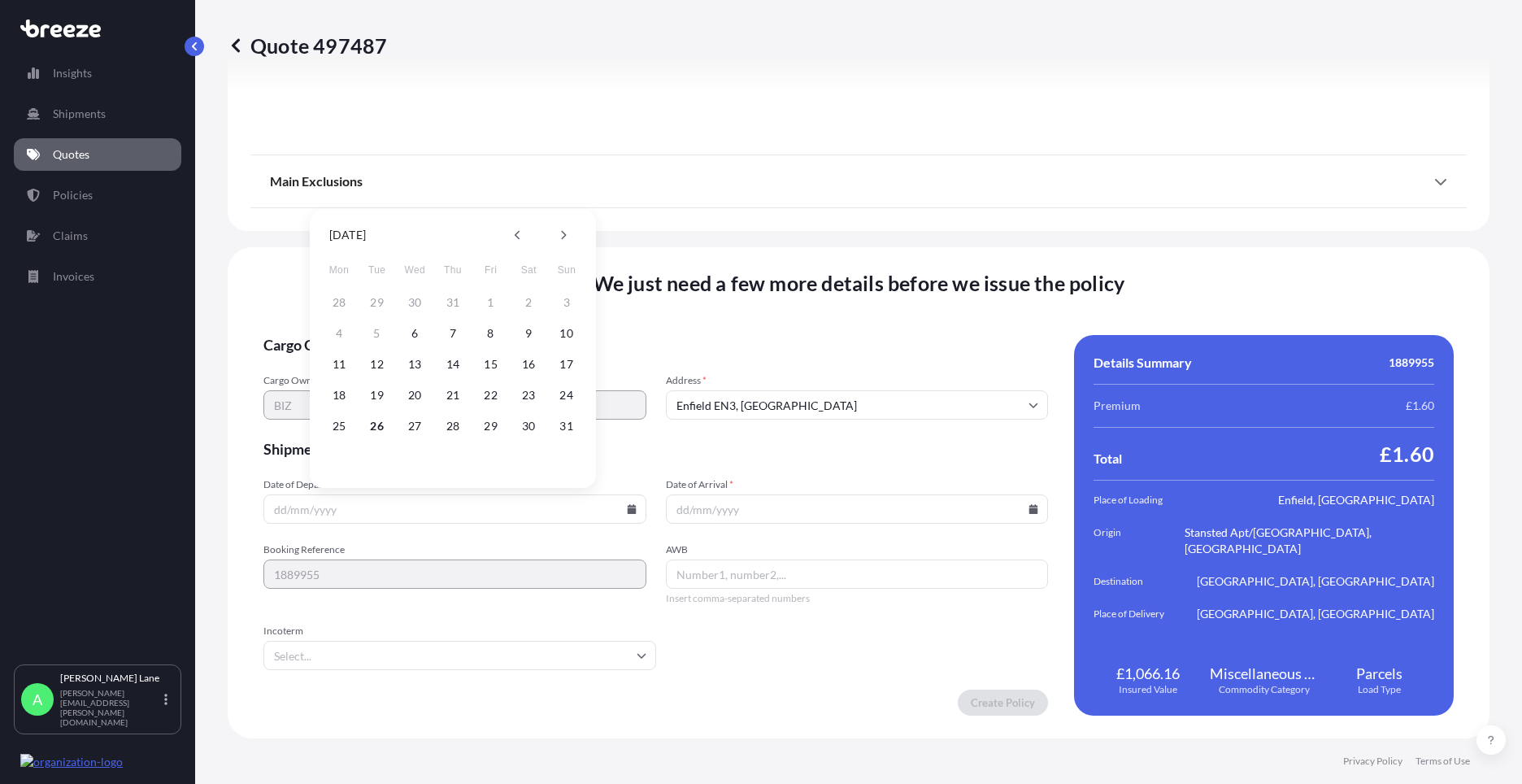
click at [378, 425] on button "26" at bounding box center [378, 426] width 26 height 26
type input "[DATE]"
click at [345, 651] on input "Incoterm" at bounding box center [460, 655] width 393 height 29
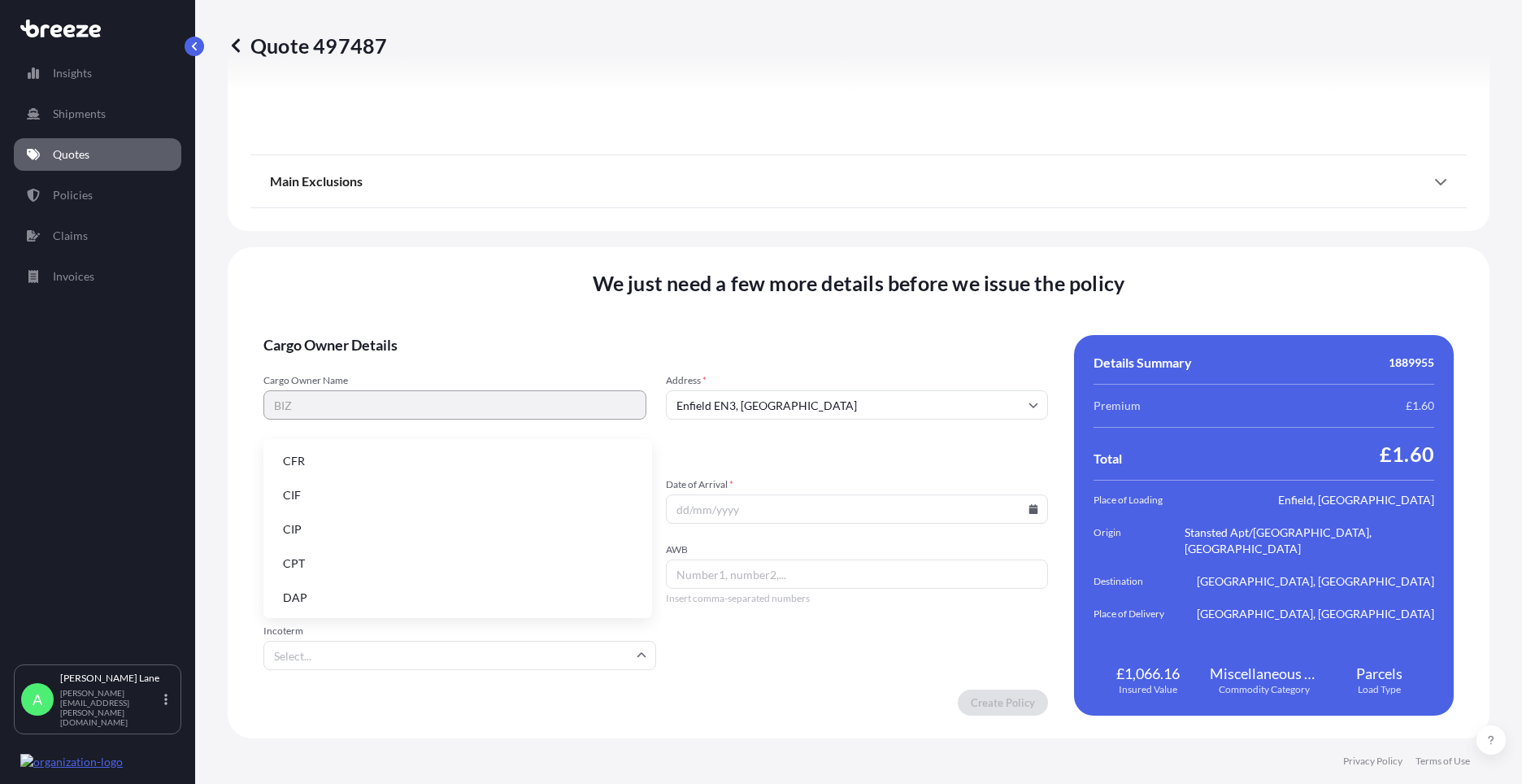
click at [346, 598] on li "DAP" at bounding box center [458, 597] width 376 height 31
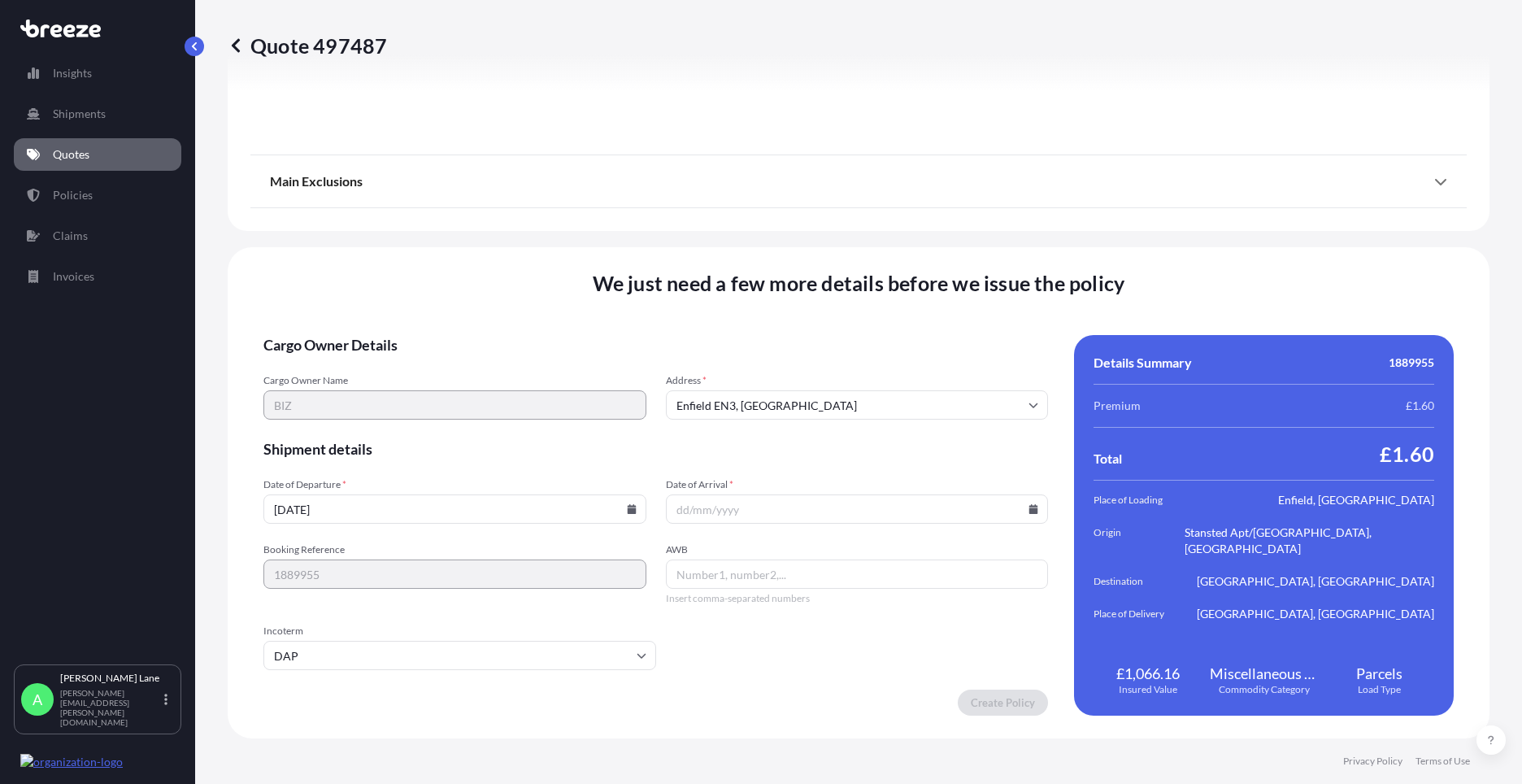
paste input "392514768222"
type input "392514768222"
click at [1034, 502] on input "Date of Arrival *" at bounding box center [858, 508] width 383 height 29
click at [1030, 509] on icon at bounding box center [1035, 509] width 9 height 9
click at [964, 235] on icon at bounding box center [962, 235] width 5 height 9
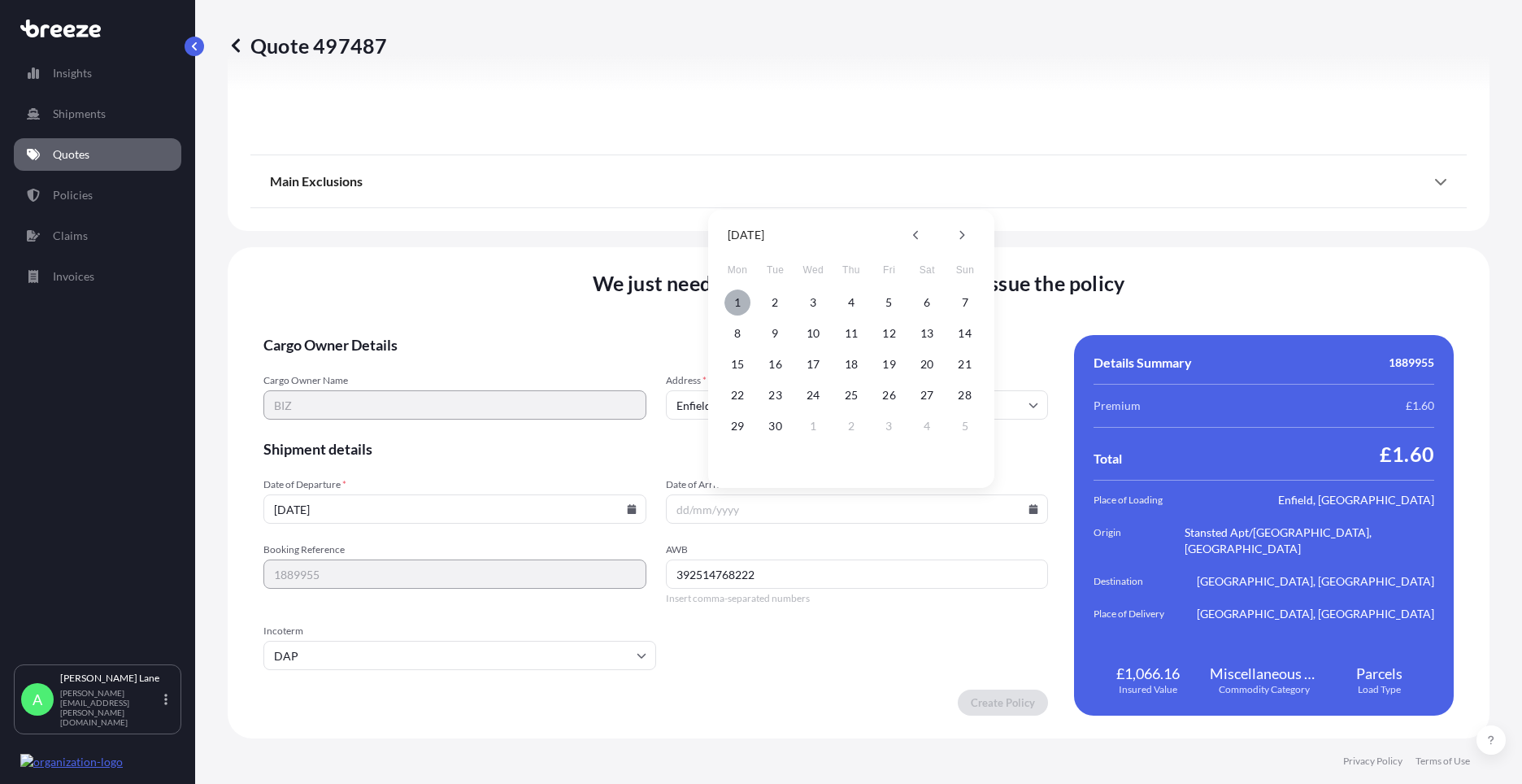
click at [733, 301] on button "1" at bounding box center [738, 302] width 26 height 26
type input "[DATE]"
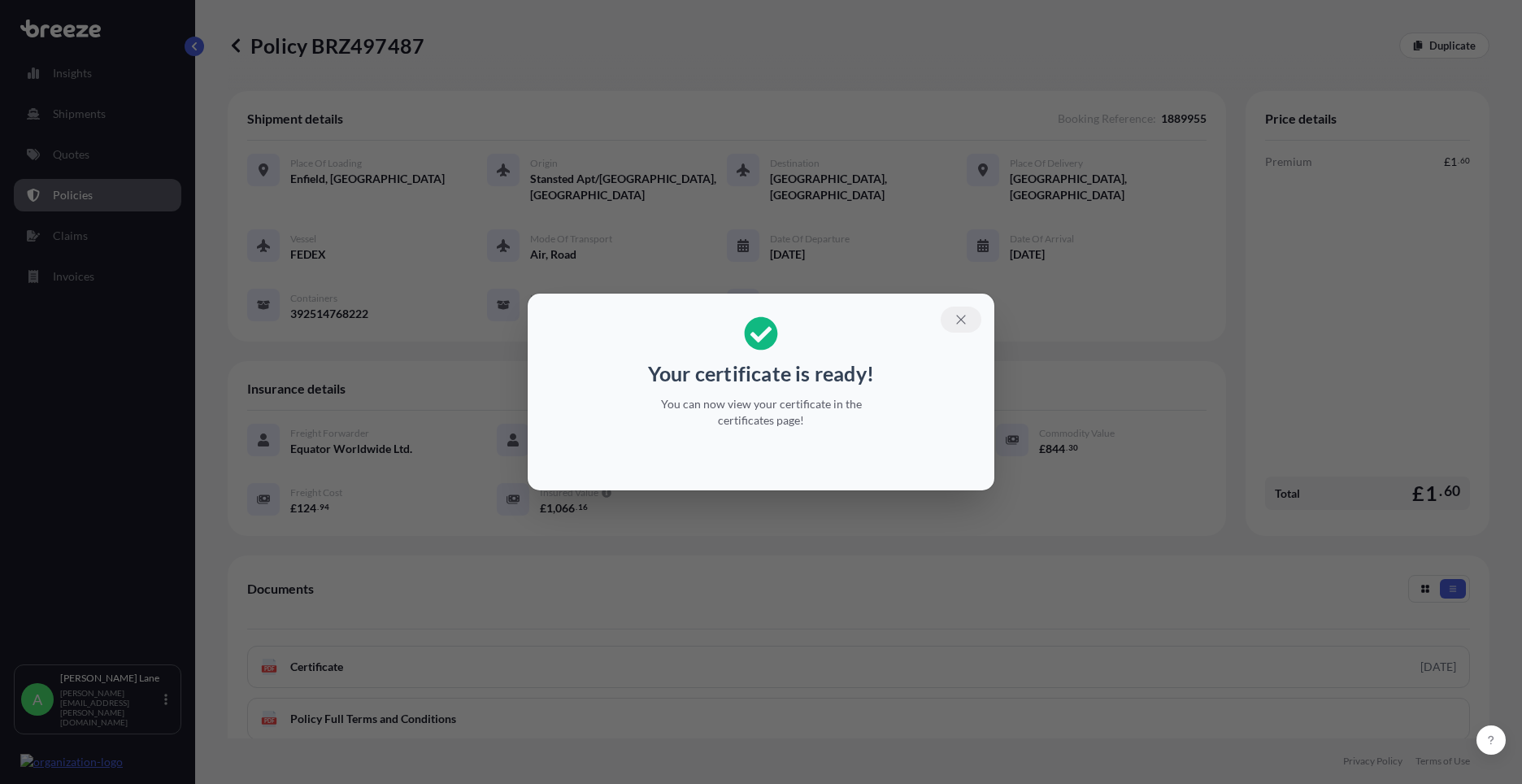
click at [960, 320] on icon "button" at bounding box center [961, 319] width 9 height 9
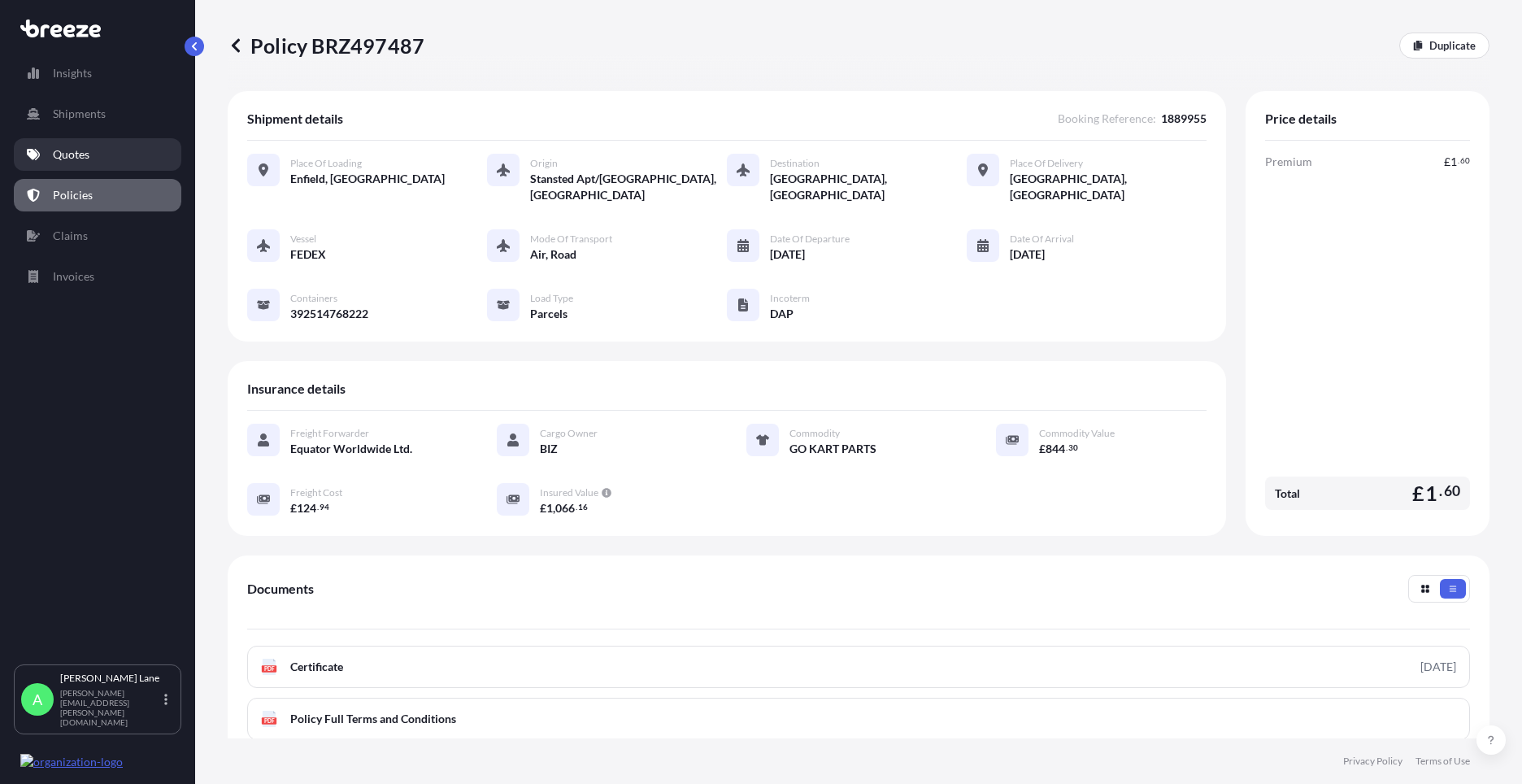
click at [100, 158] on link "Quotes" at bounding box center [98, 154] width 167 height 33
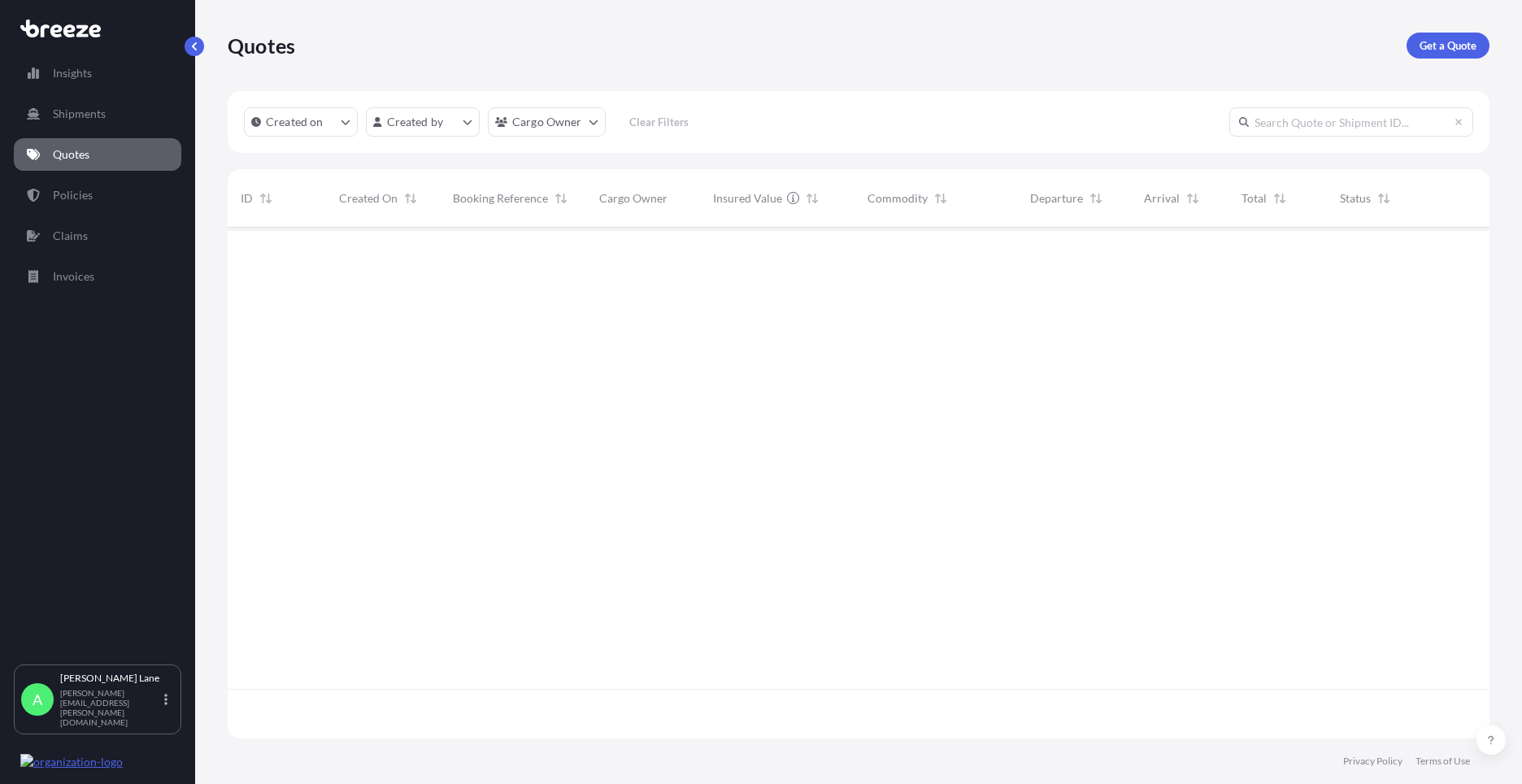
scroll to position [507, 1250]
click at [1451, 53] on p "Get a Quote" at bounding box center [1448, 45] width 57 height 16
select select "Road"
select select "1"
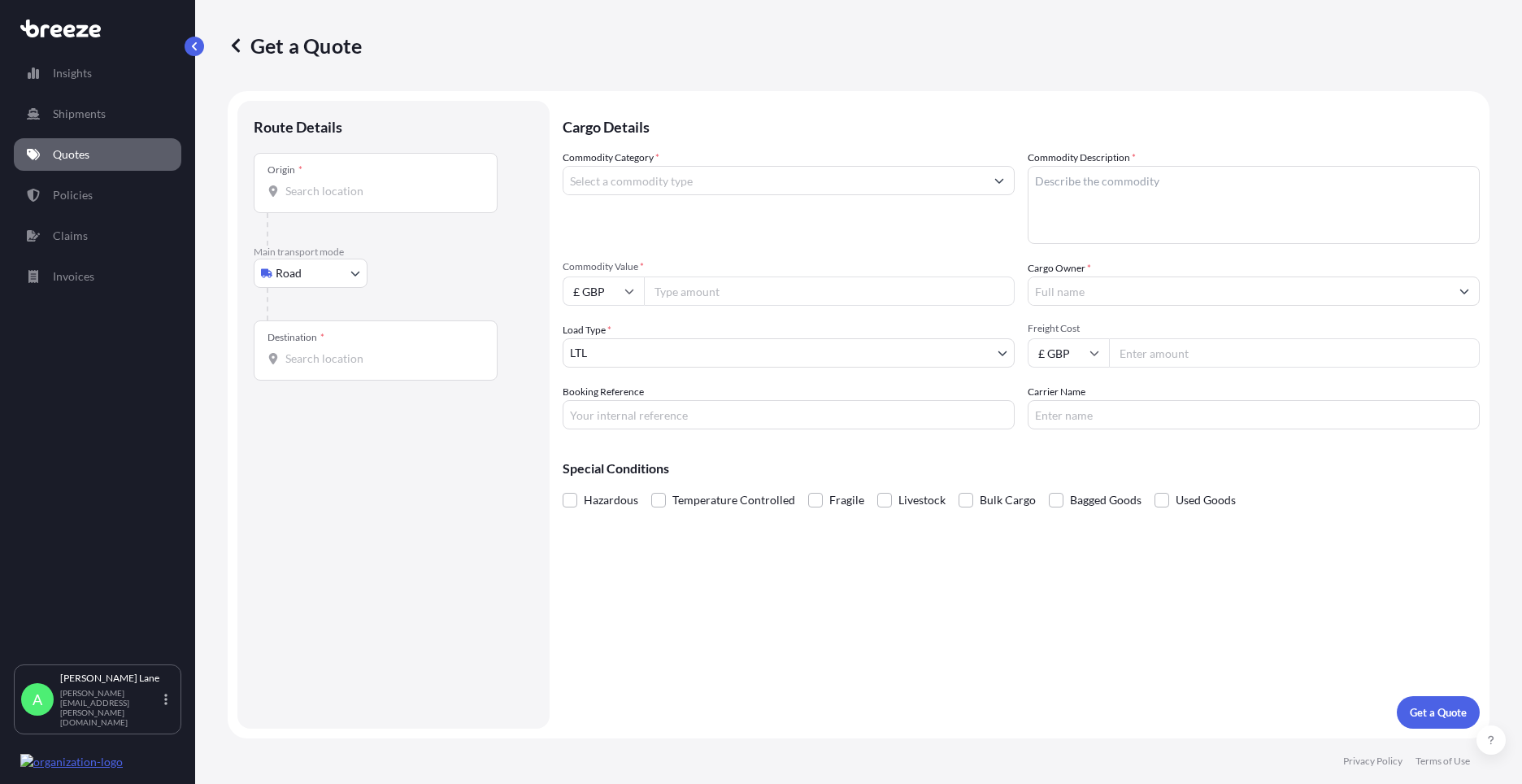
click at [329, 278] on body "Insights Shipments Quotes Policies Claims Invoices A [PERSON_NAME] [PERSON_NAME…" at bounding box center [761, 392] width 1522 height 784
click at [319, 338] on div "Air" at bounding box center [311, 344] width 100 height 29
select select "Air"
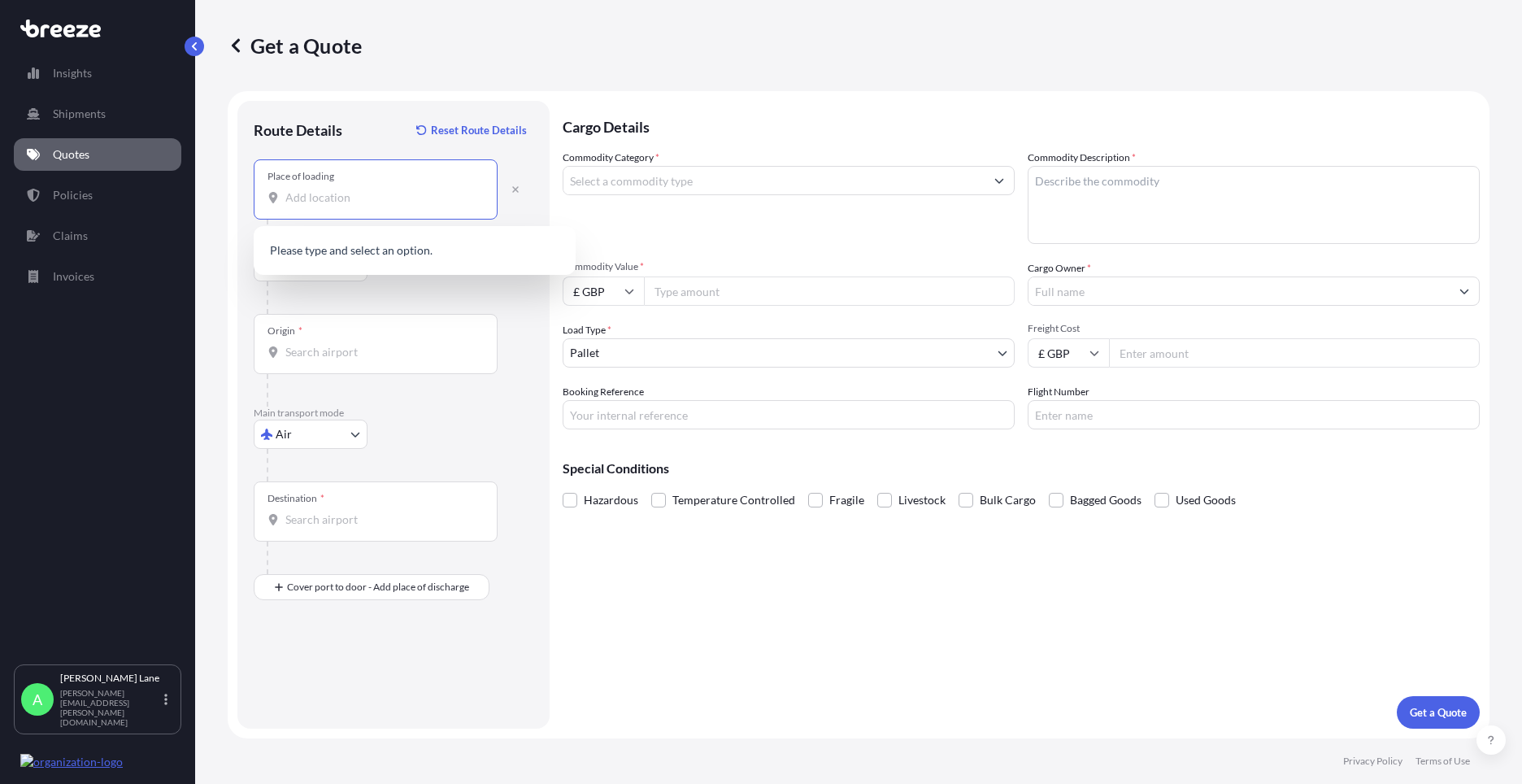
drag, startPoint x: 387, startPoint y: 197, endPoint x: 419, endPoint y: 269, distance: 78.8
click at [384, 197] on input "Place of loading" at bounding box center [381, 197] width 192 height 16
click at [370, 259] on span "[STREET_ADDRESS]" at bounding box center [410, 251] width 204 height 16
type input "[STREET_ADDRESS]"
click at [391, 345] on input "Origin *" at bounding box center [381, 352] width 192 height 16
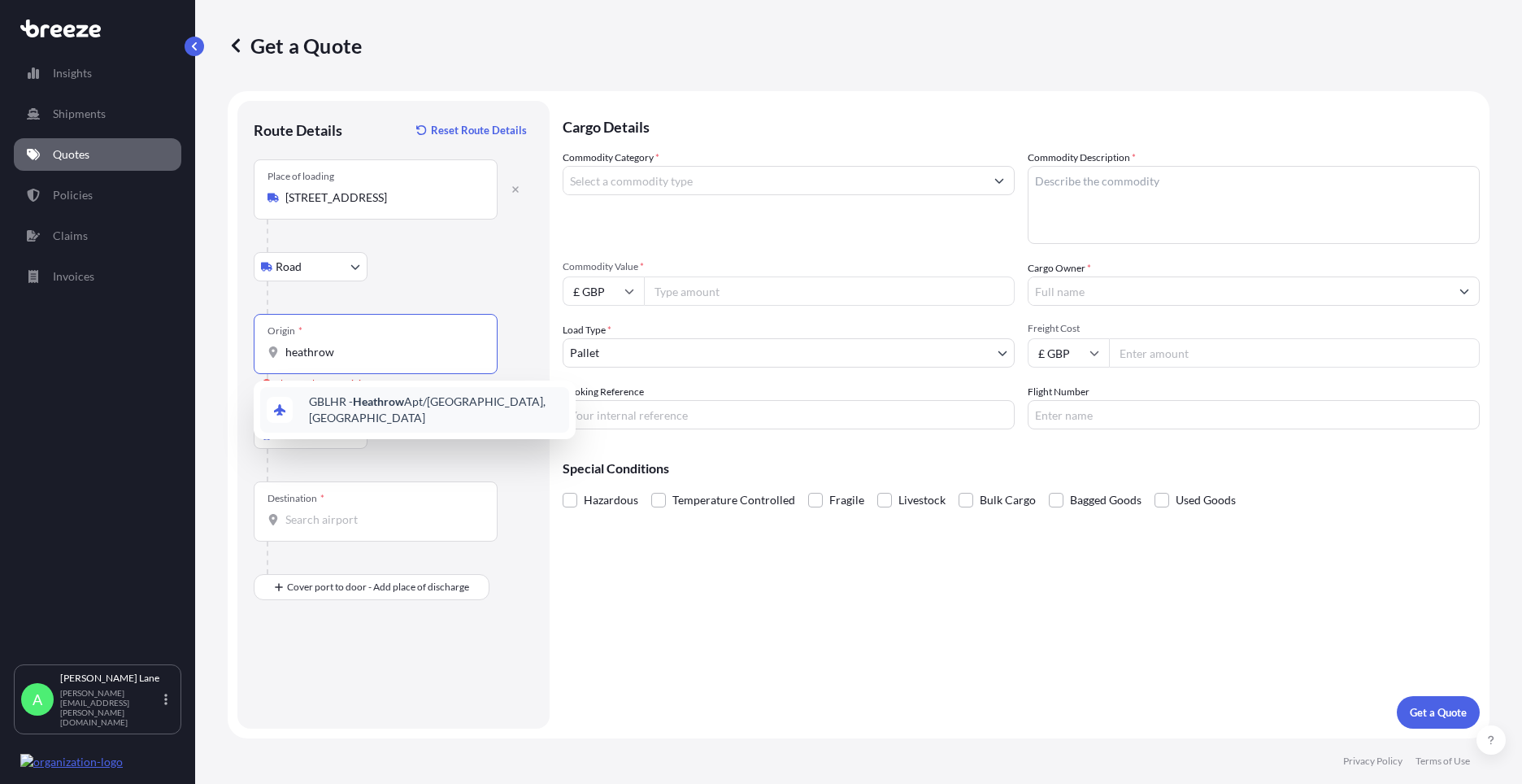
click at [438, 404] on span "GBLHR - Heathrow Apt/[GEOGRAPHIC_DATA], [GEOGRAPHIC_DATA]" at bounding box center [435, 409] width 254 height 33
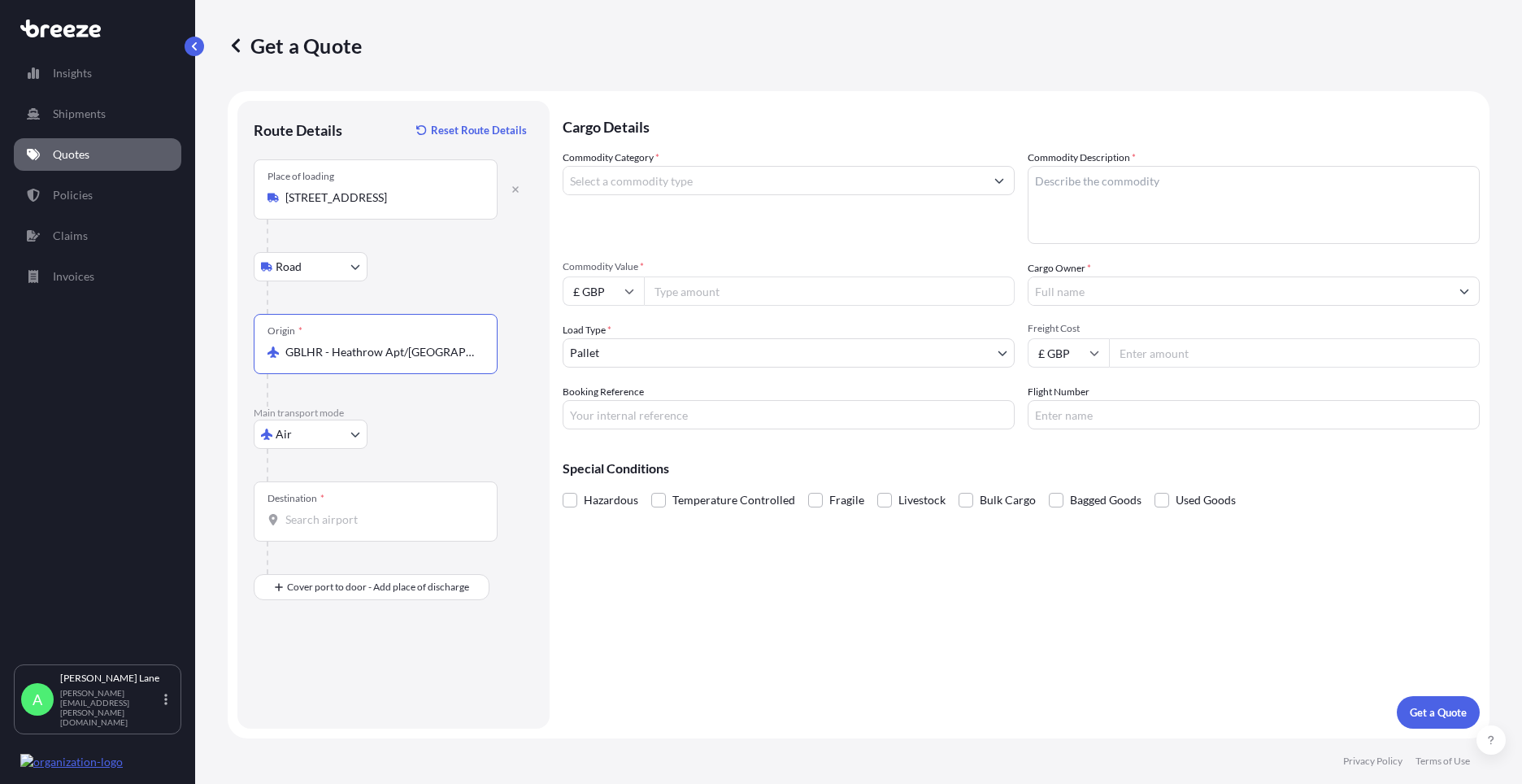
type input "GBLHR - Heathrow Apt/[GEOGRAPHIC_DATA], [GEOGRAPHIC_DATA]"
click at [406, 513] on input "Destination *" at bounding box center [381, 519] width 192 height 16
drag, startPoint x: 324, startPoint y: 520, endPoint x: 263, endPoint y: 519, distance: 61.0
click at [263, 519] on div "Destination * colony" at bounding box center [376, 511] width 244 height 60
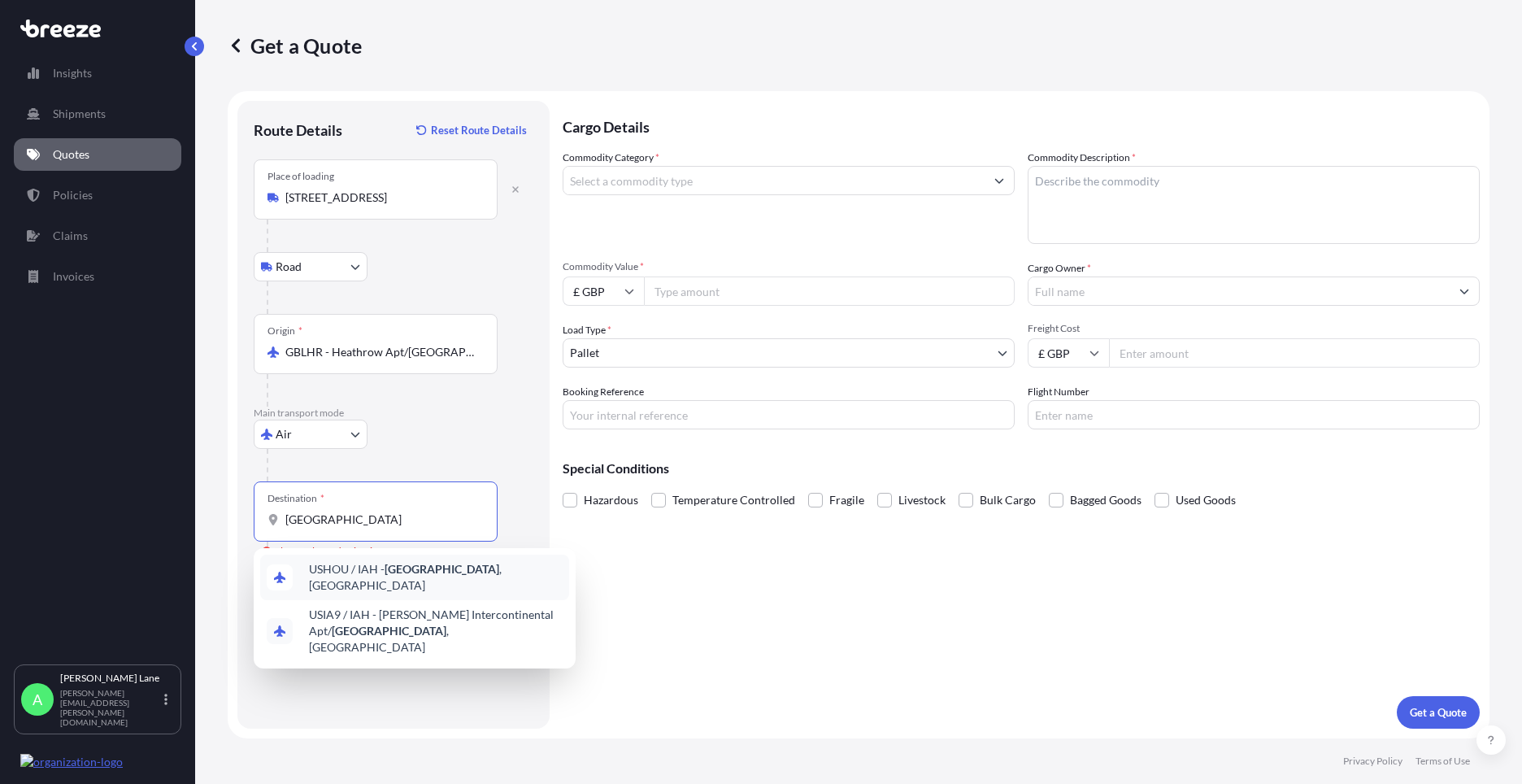
click at [365, 578] on span "USHOU / IAH - [GEOGRAPHIC_DATA] , [GEOGRAPHIC_DATA]" at bounding box center [435, 577] width 254 height 33
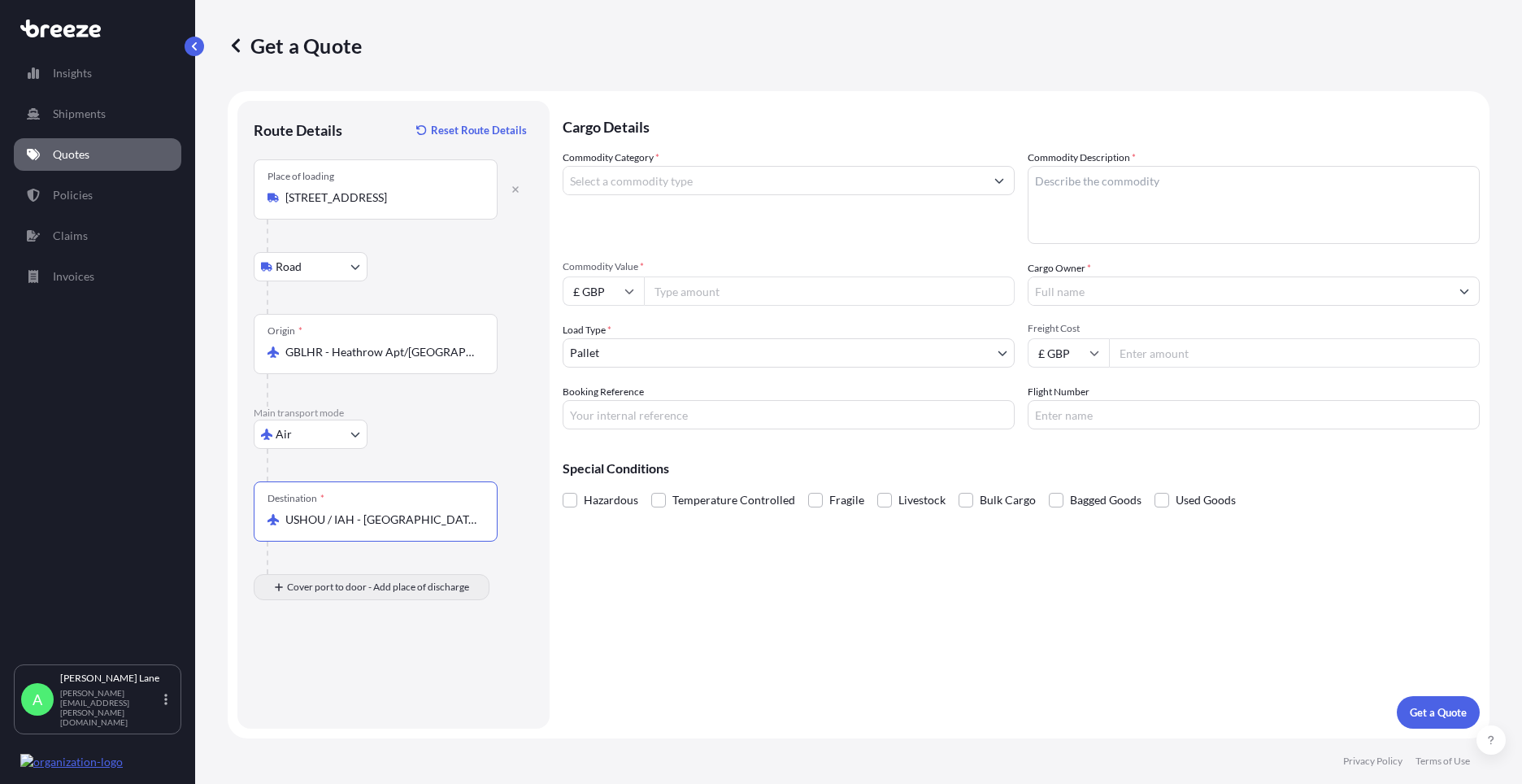
type input "USHOU / IAH - [GEOGRAPHIC_DATA], [GEOGRAPHIC_DATA]"
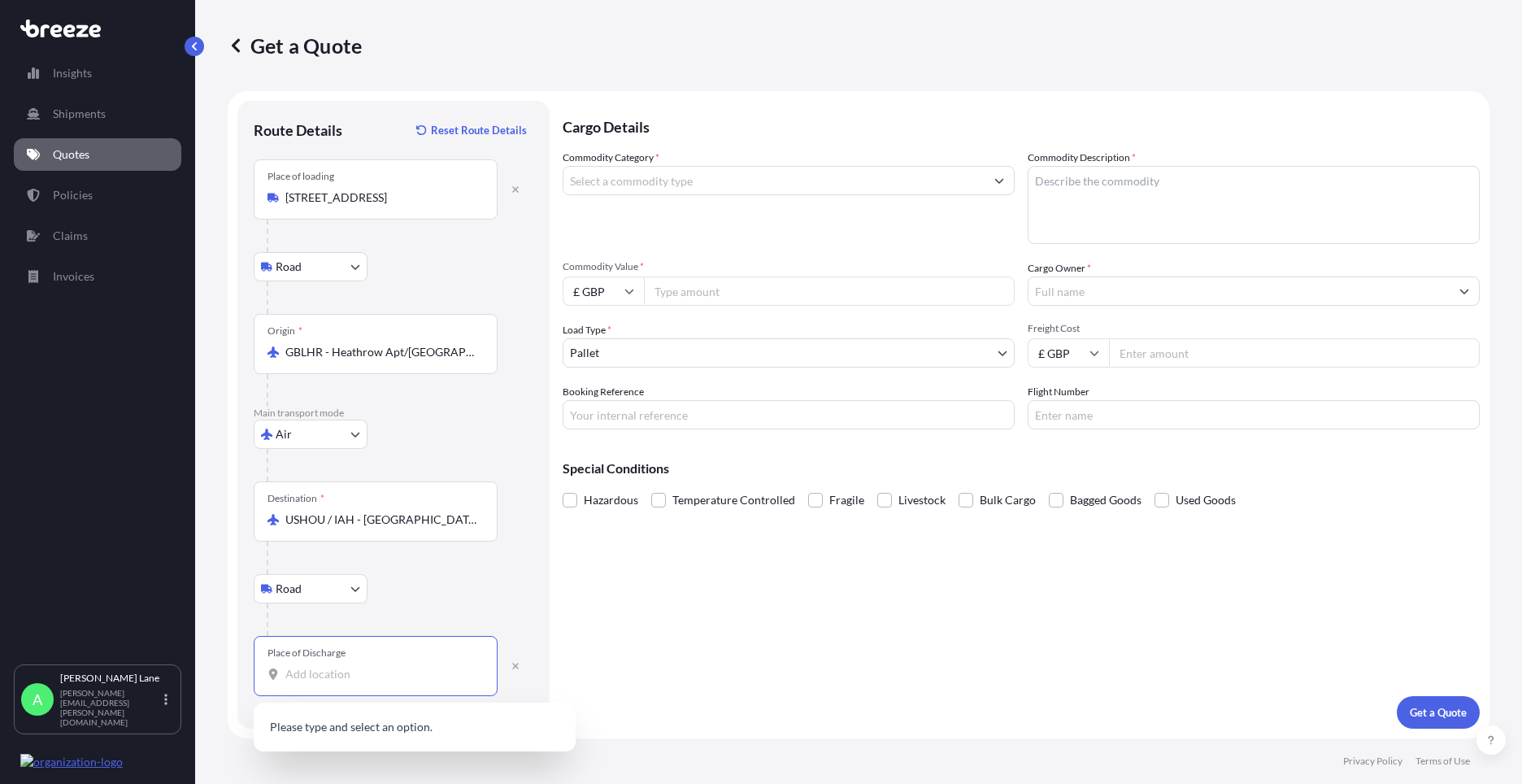
paste input "The Colony"
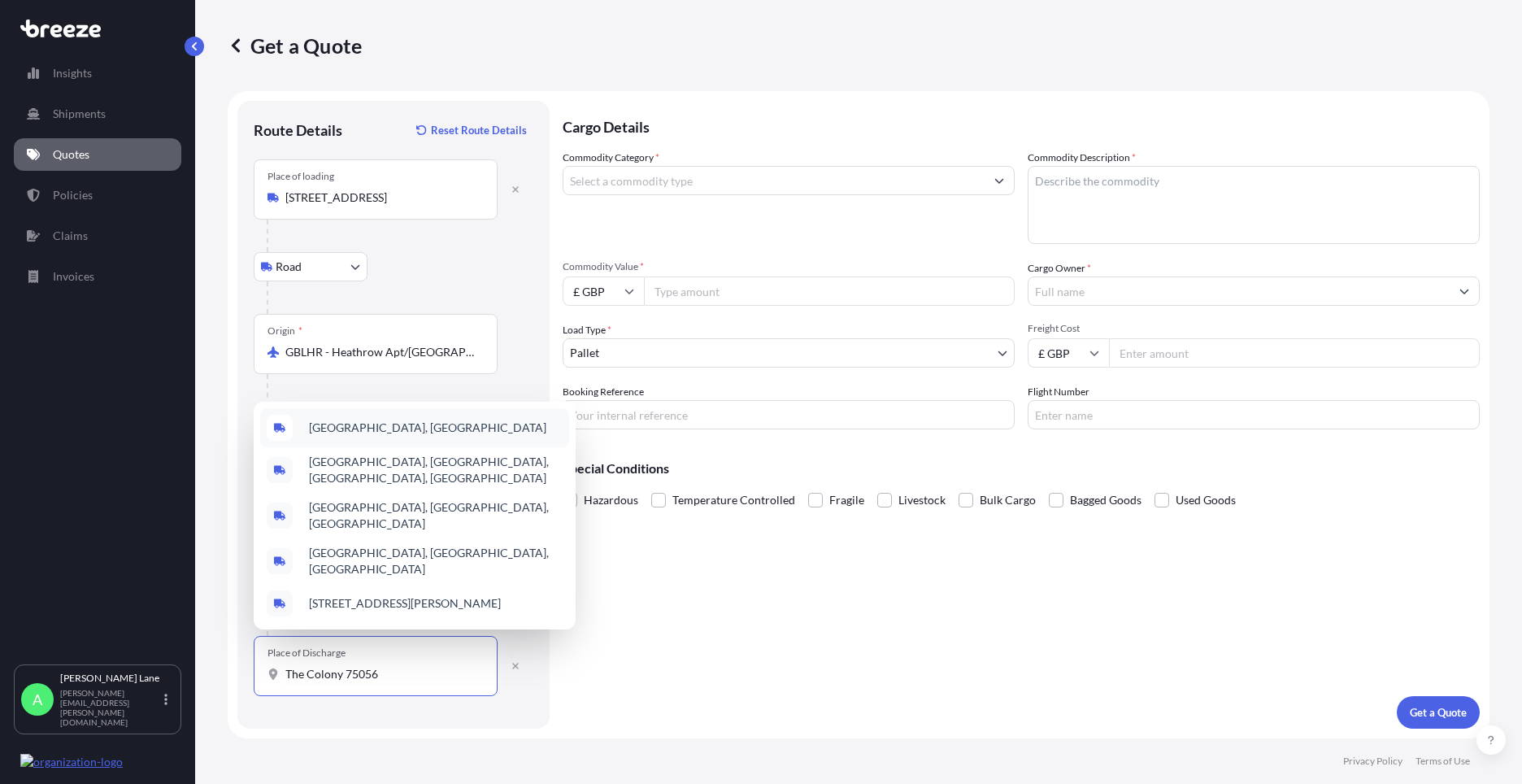
click at [387, 436] on span "[GEOGRAPHIC_DATA], [GEOGRAPHIC_DATA]" at bounding box center [427, 427] width 237 height 16
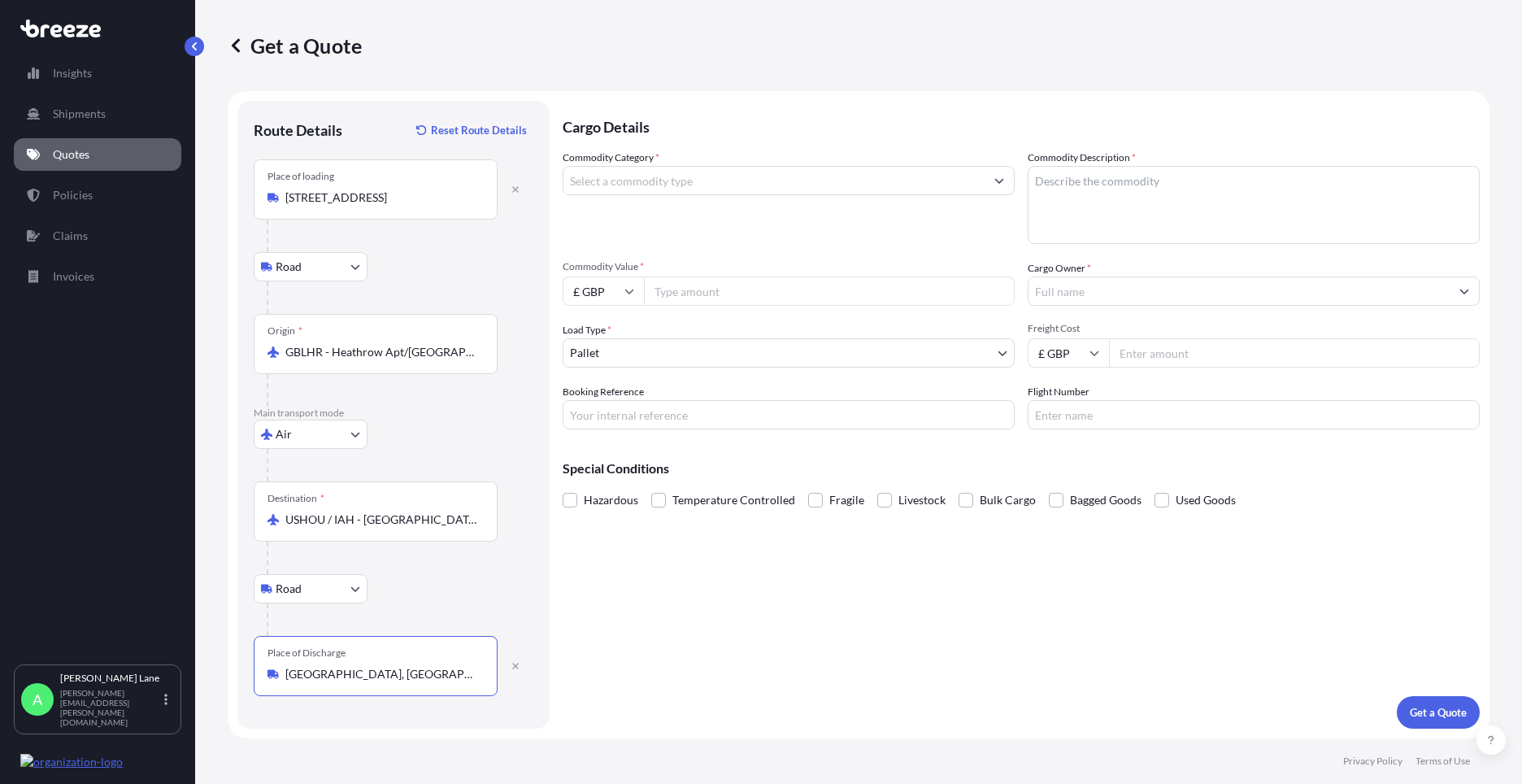
type input "[GEOGRAPHIC_DATA], [GEOGRAPHIC_DATA]"
click at [672, 188] on input "Commodity Category *" at bounding box center [774, 179] width 421 height 29
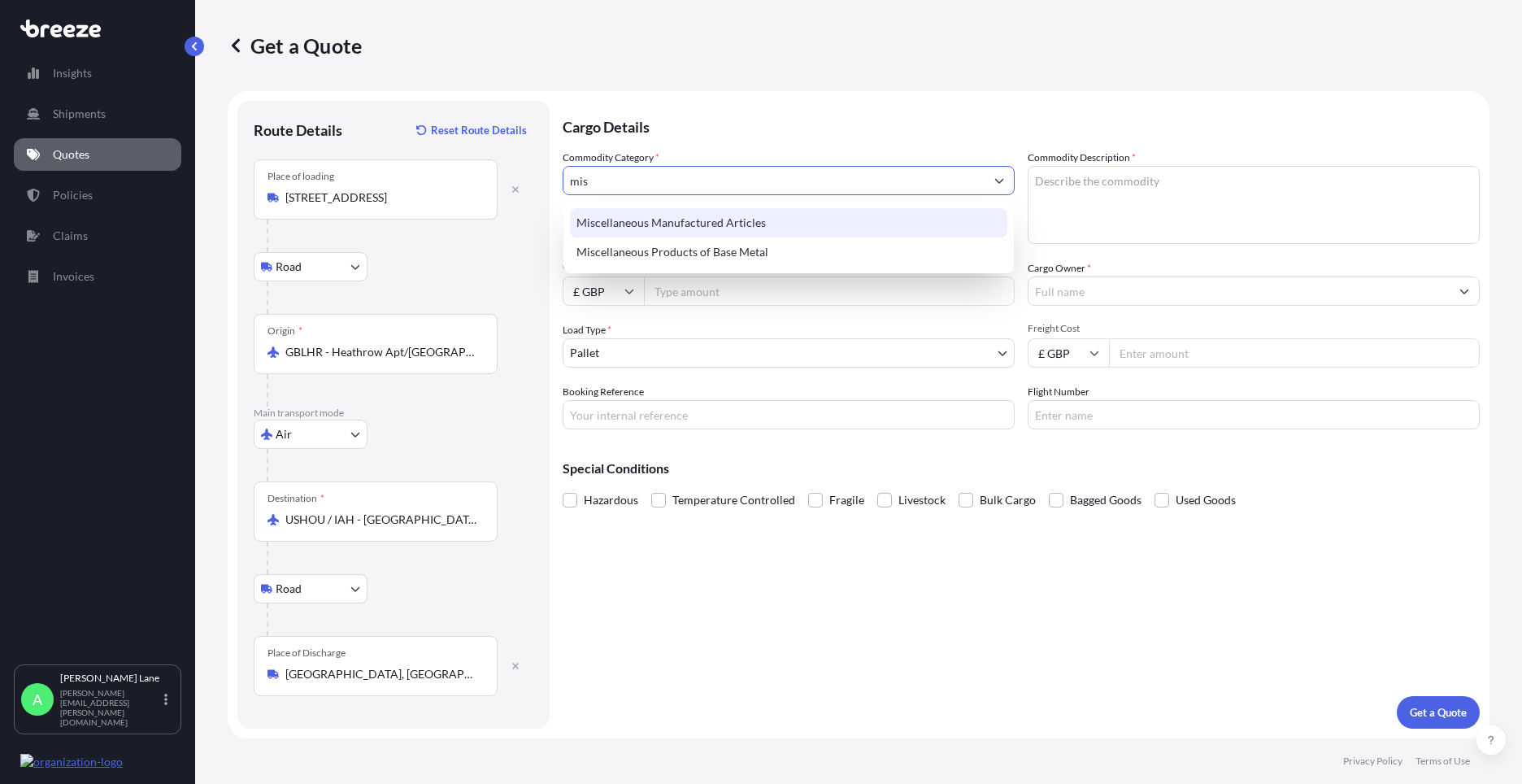
click at [661, 214] on div "Miscellaneous Manufactured Articles" at bounding box center [789, 222] width 437 height 29
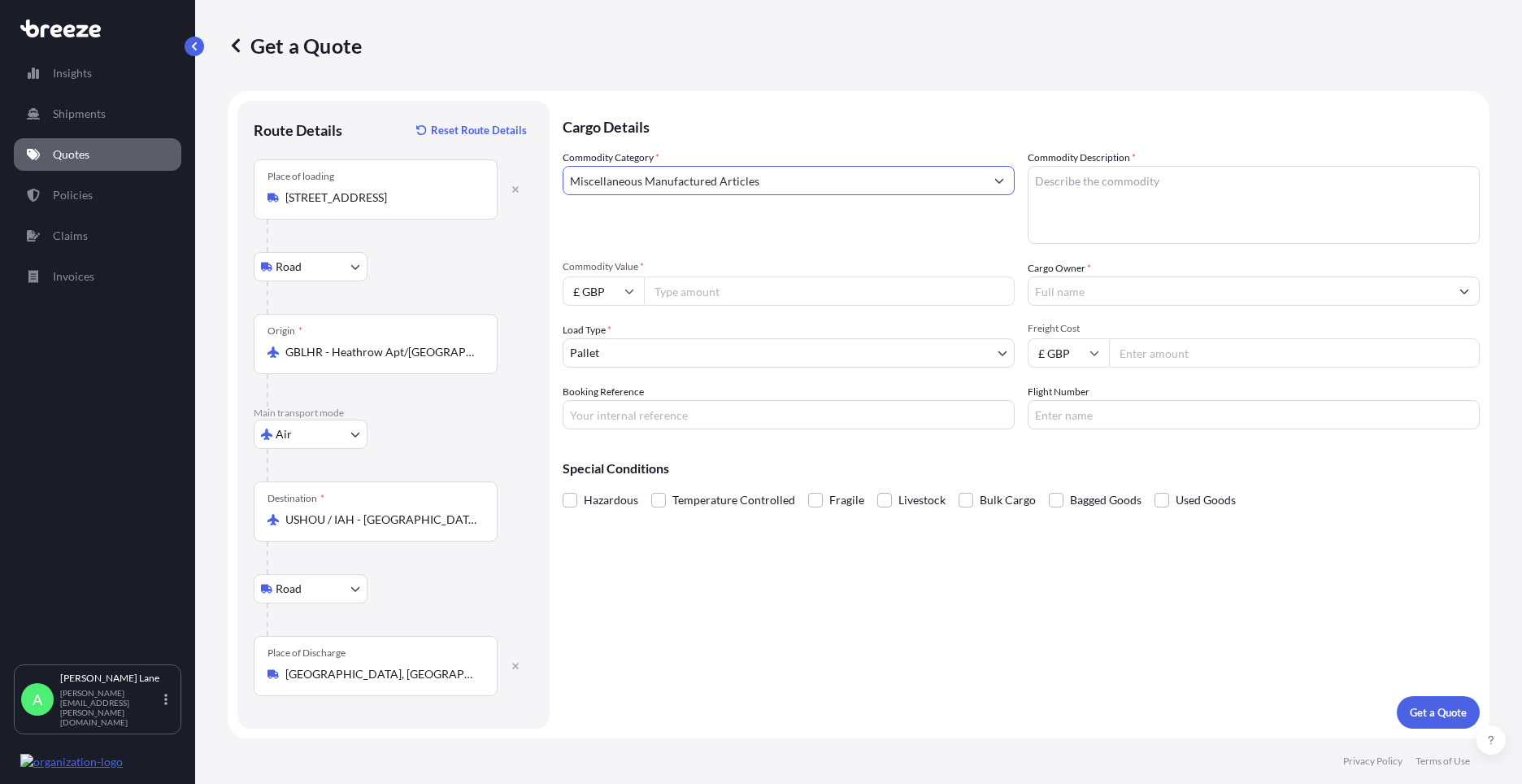
type input "Miscellaneous Manufactured Articles"
click at [684, 296] on input "Commodity Value *" at bounding box center [829, 290] width 371 height 29
type input "644"
click at [596, 301] on input "£ GBP" at bounding box center [603, 290] width 81 height 29
click at [604, 404] on div "$ USD" at bounding box center [603, 404] width 68 height 31
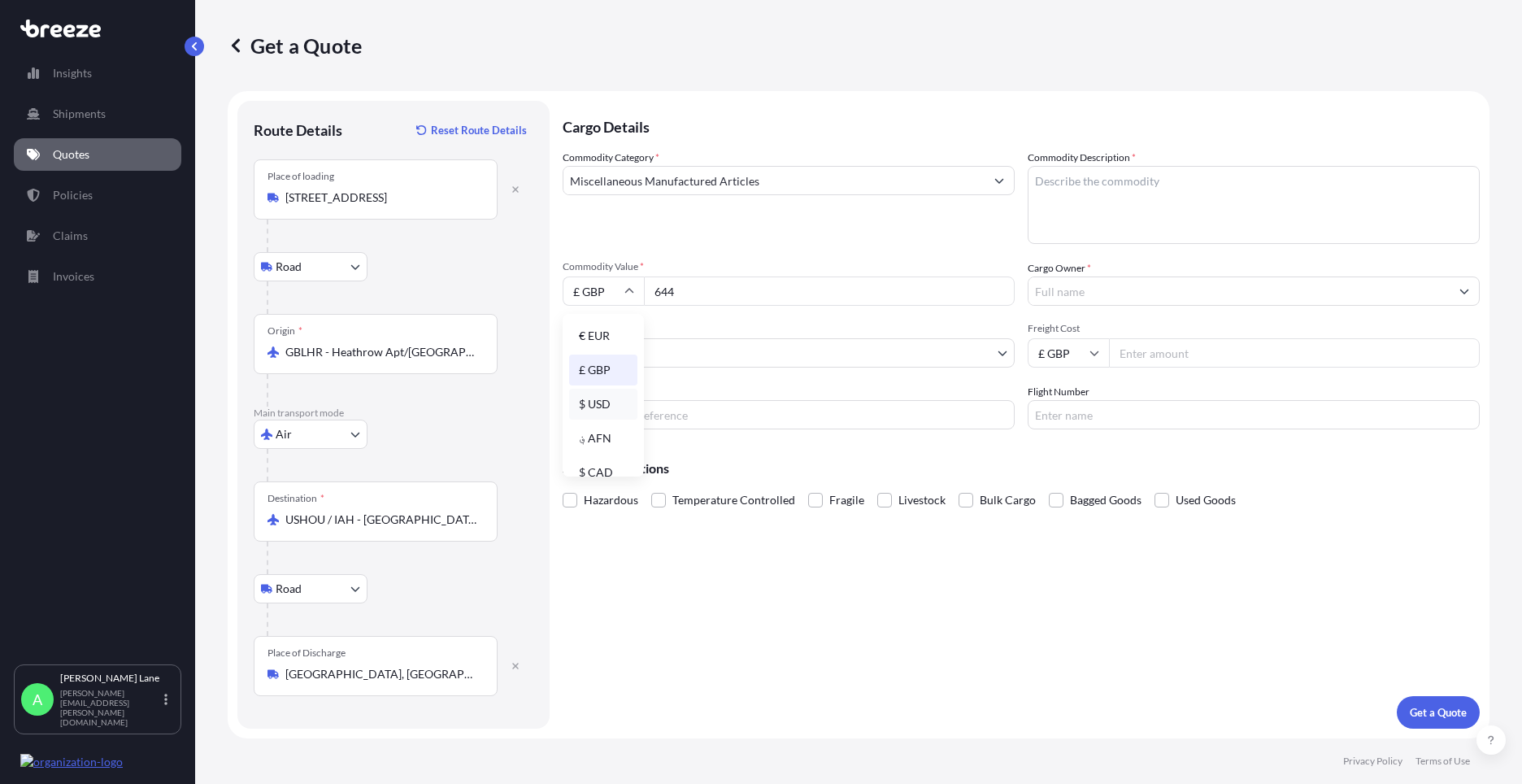
type input "$ USD"
click at [642, 355] on body "2 options available. Insights Shipments Quotes Policies Claims Invoices A [PERS…" at bounding box center [761, 392] width 1522 height 784
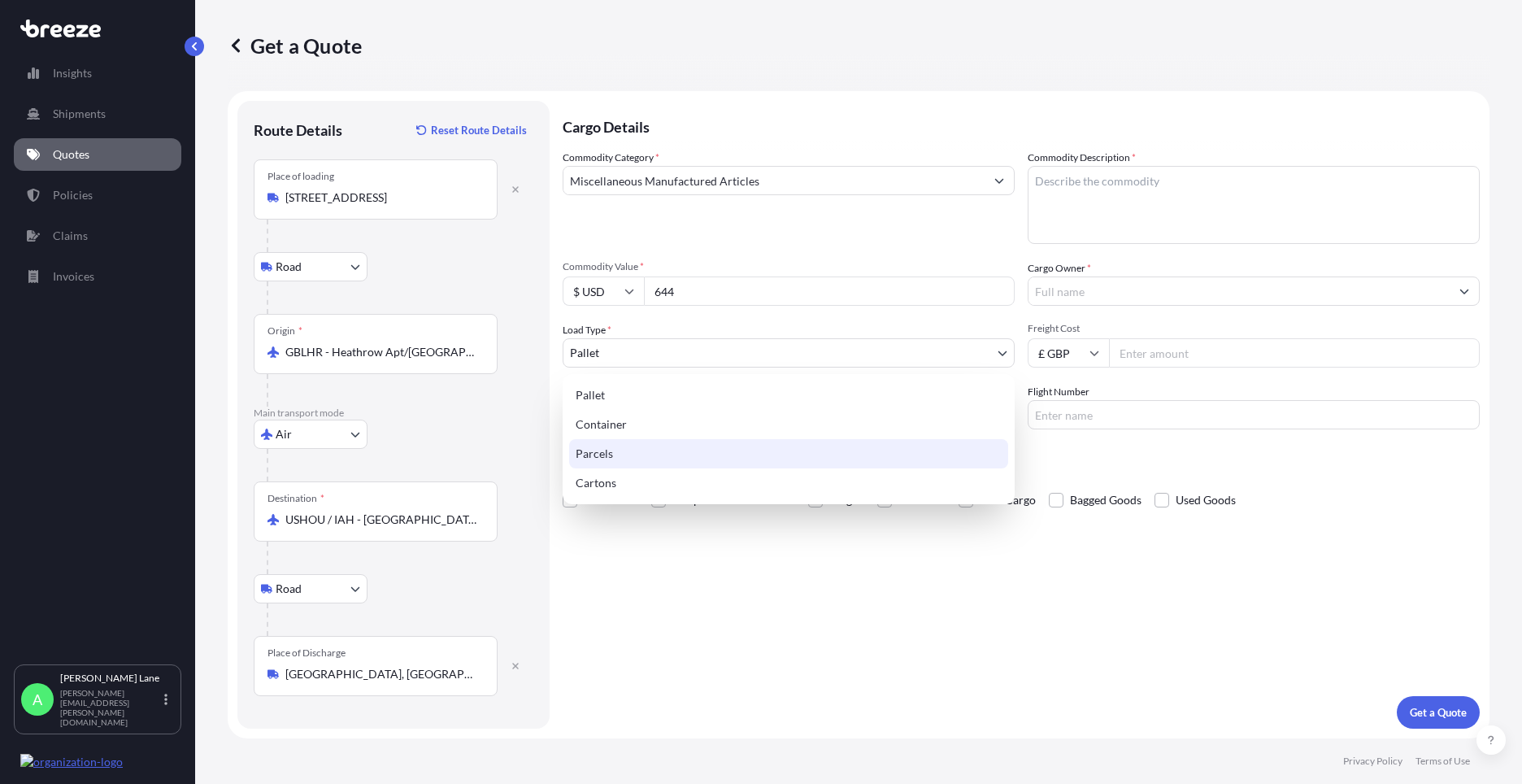
click at [602, 458] on div "Parcels" at bounding box center [789, 453] width 439 height 29
select select "3"
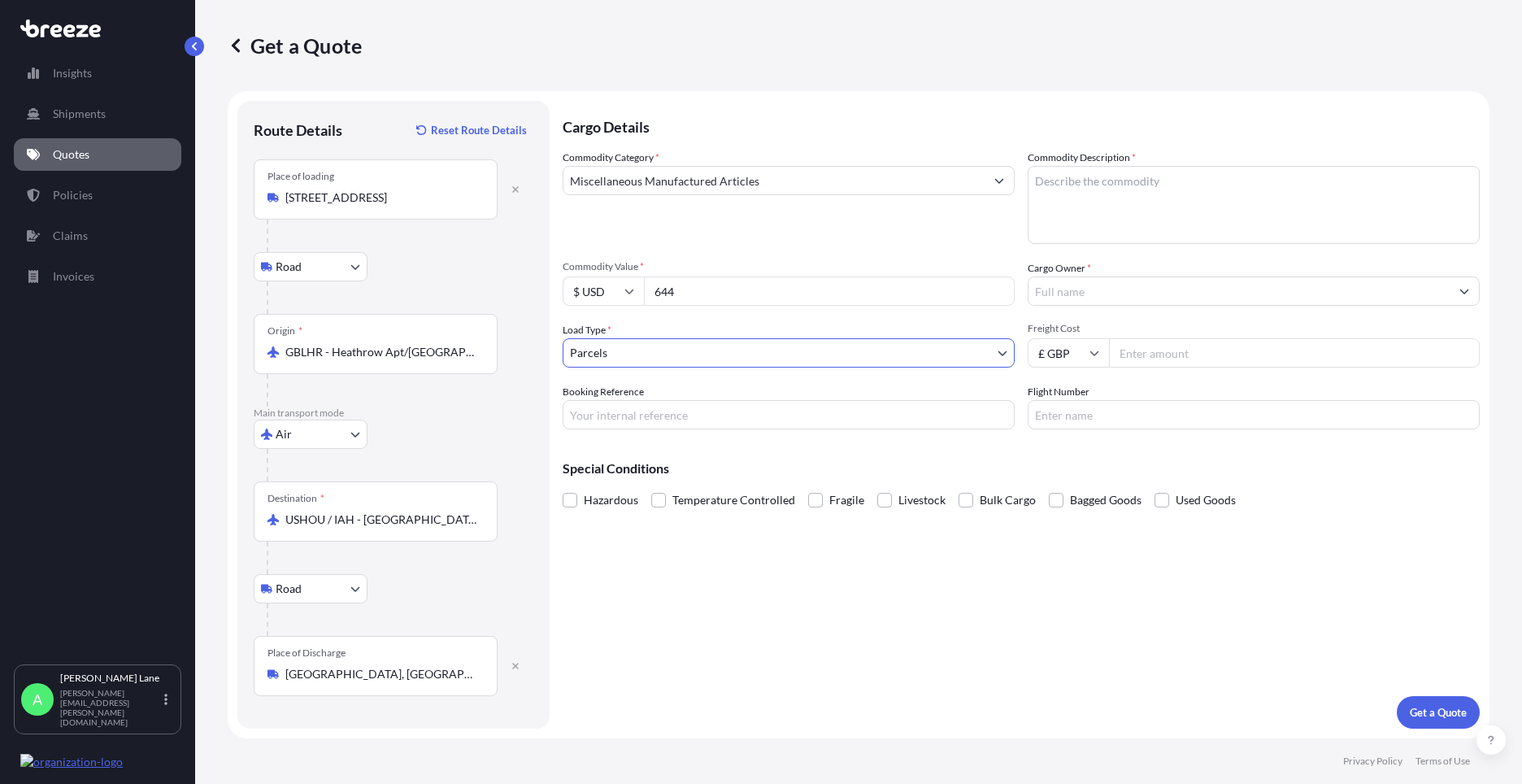
click at [661, 410] on input "Booking Reference" at bounding box center [789, 414] width 452 height 29
paste input "1890098"
type input "1890098"
click at [1168, 206] on textarea "Commodity Description *" at bounding box center [1254, 205] width 452 height 78
drag, startPoint x: 1155, startPoint y: 191, endPoint x: 968, endPoint y: 188, distance: 187.0
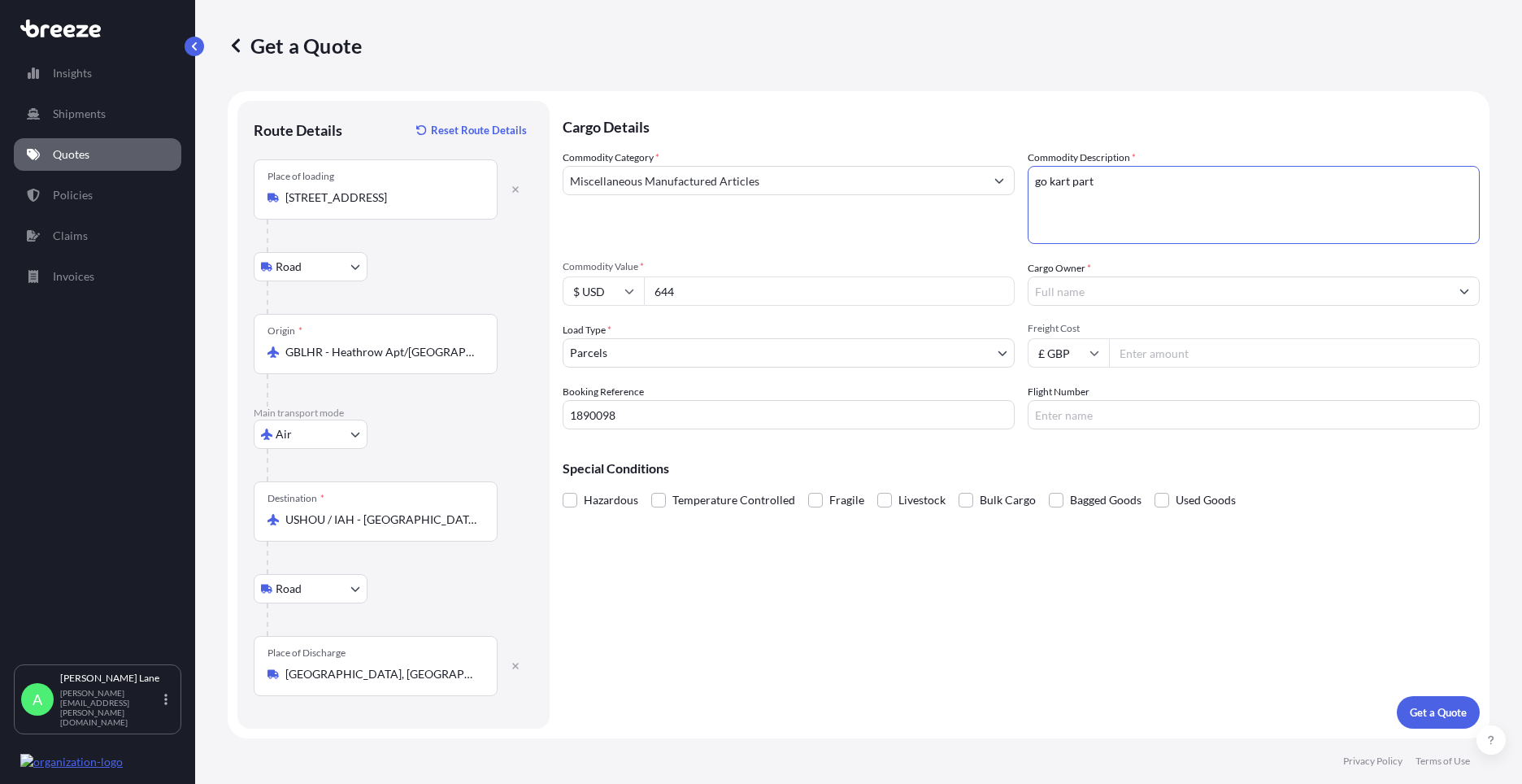
click at [979, 187] on div "Commodity Category * Miscellaneous Manufactured Articles Commodity Description …" at bounding box center [1021, 289] width 917 height 280
type textarea "GO KART PARTS"
click at [1114, 289] on input "Cargo Owner *" at bounding box center [1239, 290] width 421 height 29
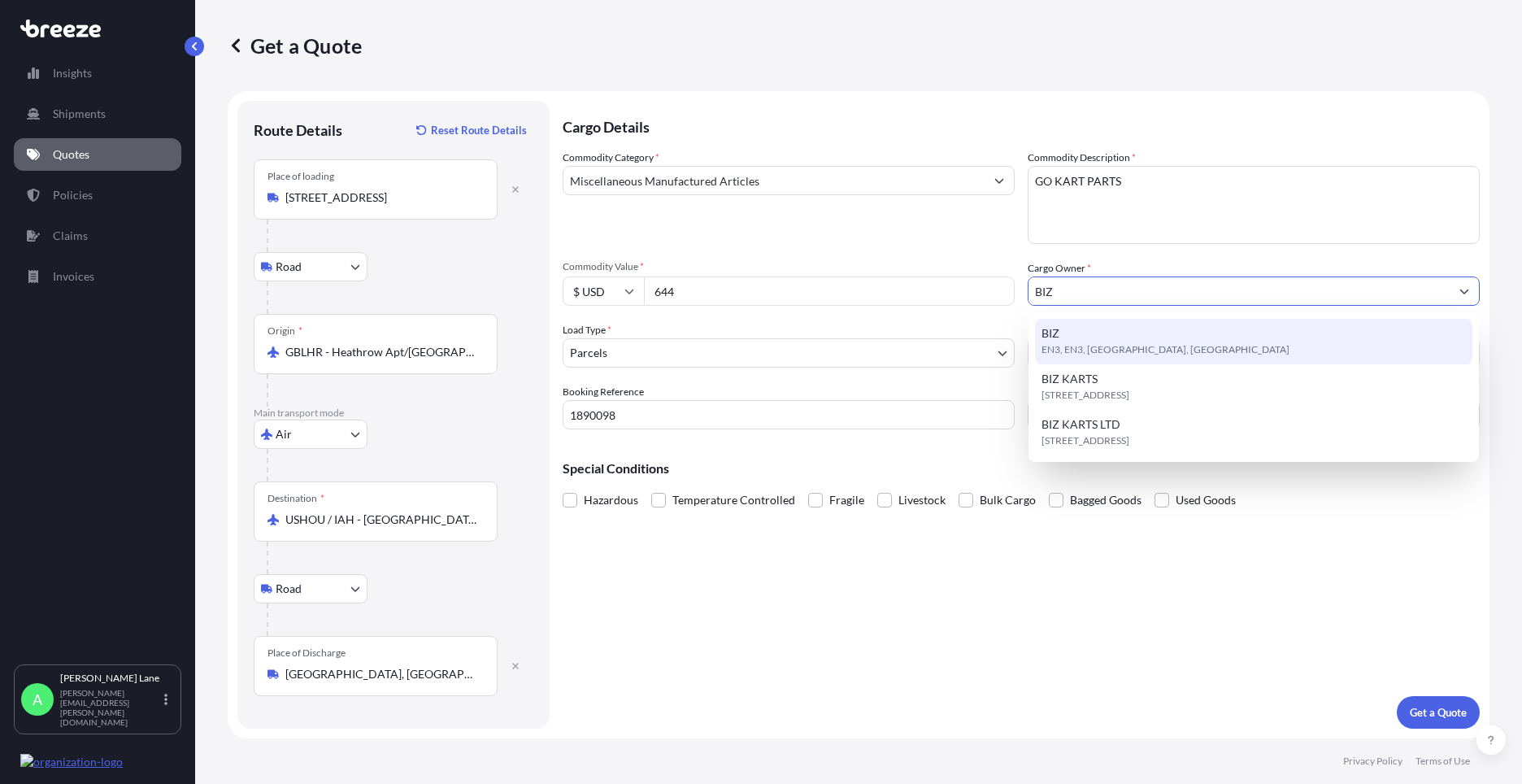
click at [1128, 339] on div "BIZ EN3, EN3, [GEOGRAPHIC_DATA], [GEOGRAPHIC_DATA]" at bounding box center [1254, 341] width 437 height 46
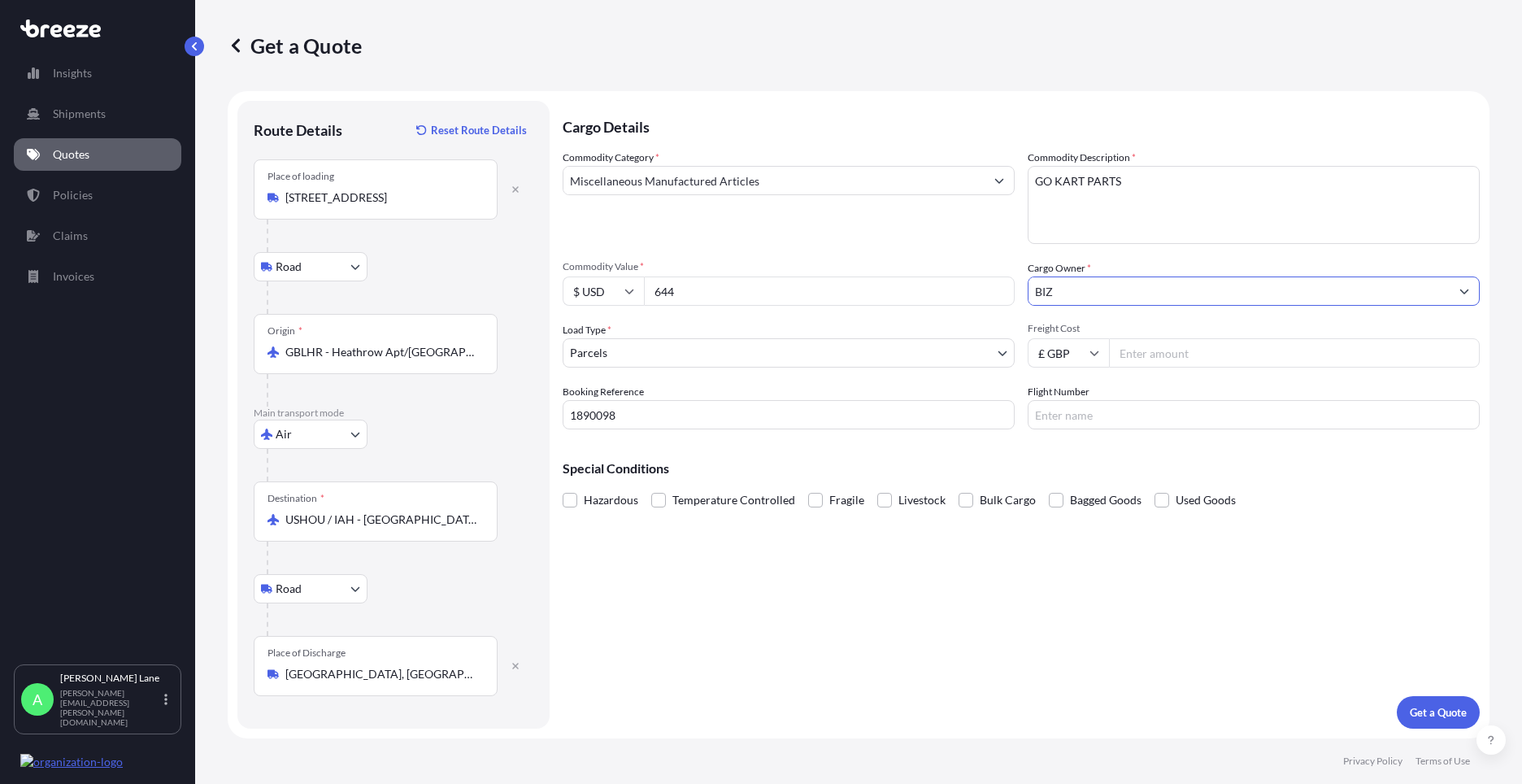
type input "BIZ"
click at [1156, 352] on input "Freight Cost" at bounding box center [1294, 352] width 371 height 29
type input "191.76"
click at [1075, 415] on input "Flight Number" at bounding box center [1254, 414] width 452 height 29
type input "DHL"
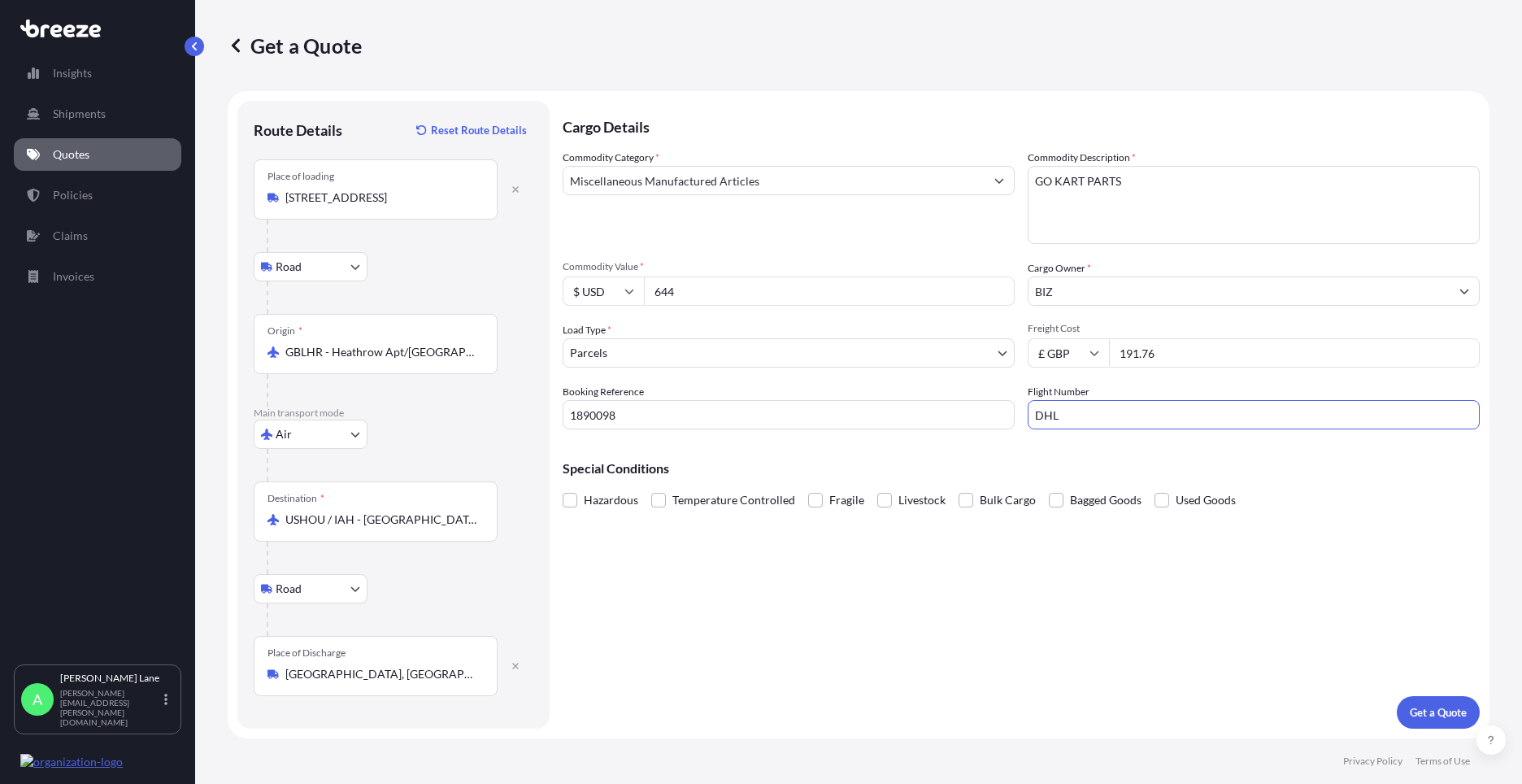
drag, startPoint x: 907, startPoint y: 609, endPoint x: 1354, endPoint y: 683, distance: 453.1
click at [913, 609] on div "Cargo Details Commodity Category * Miscellaneous Manufactured Articles Commodit…" at bounding box center [1021, 414] width 917 height 628
click at [1465, 711] on p "Get a Quote" at bounding box center [1438, 711] width 57 height 16
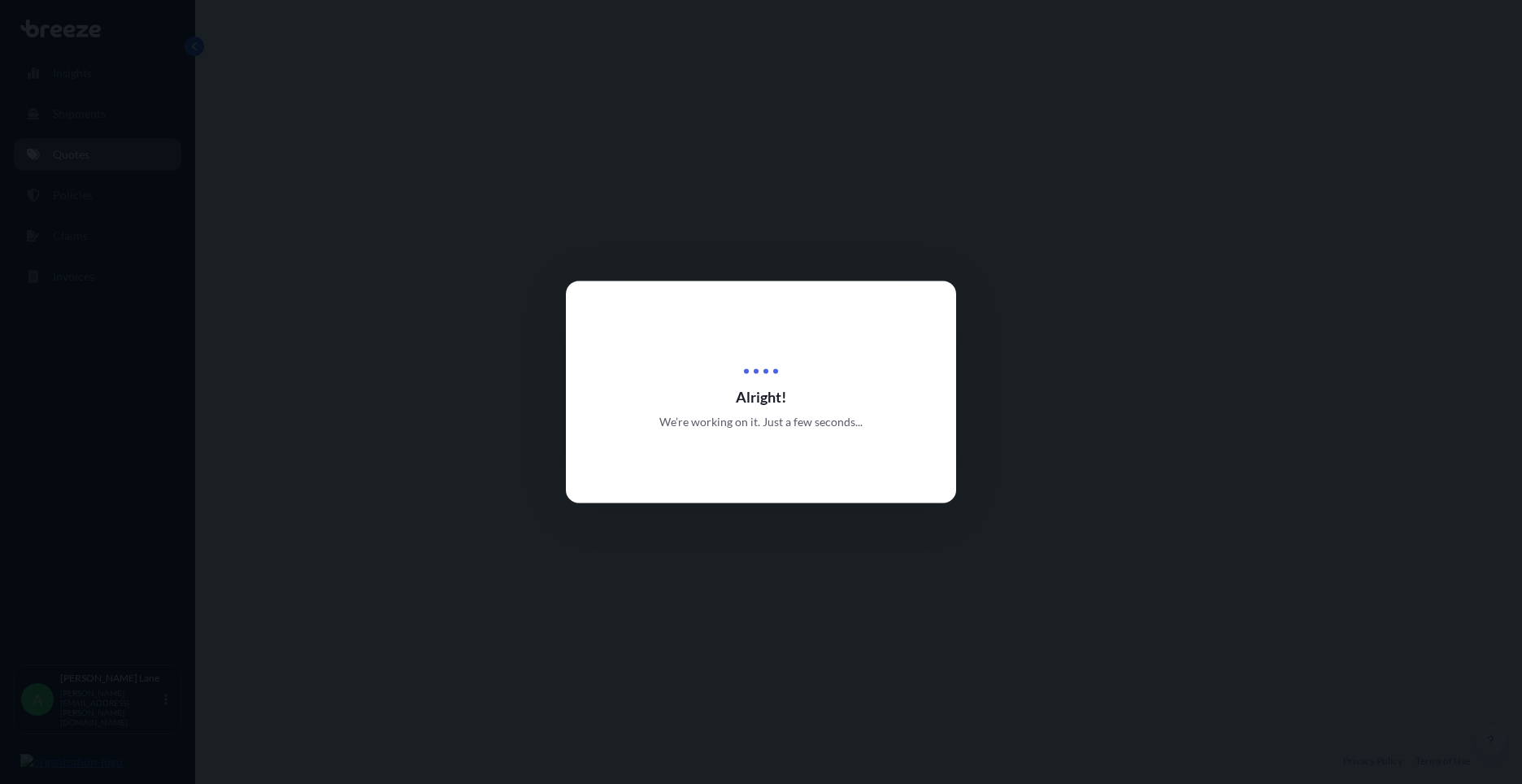
select select "Road"
select select "Air"
select select "Road"
select select "3"
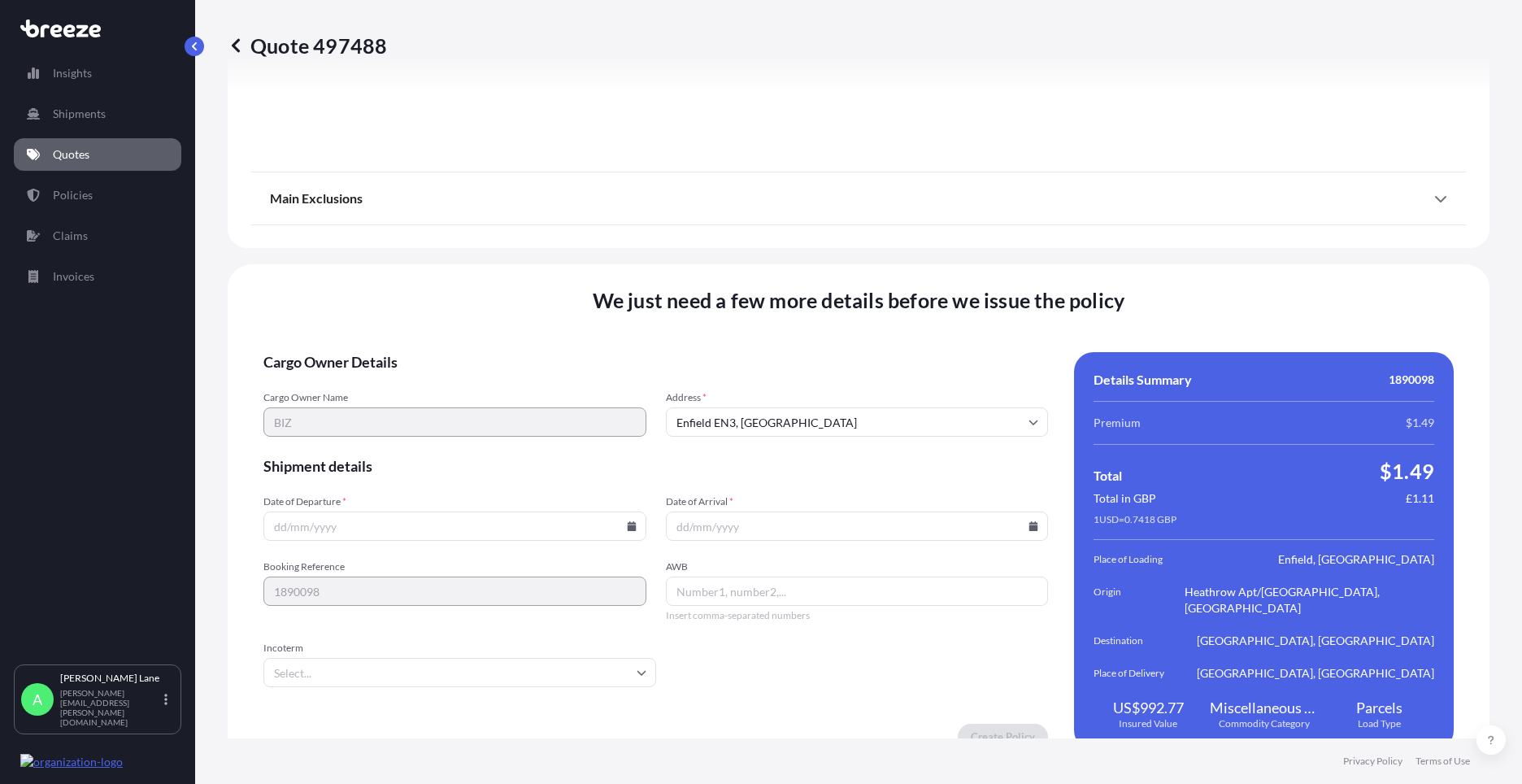
scroll to position [2120, 0]
click at [627, 520] on icon at bounding box center [632, 525] width 9 height 9
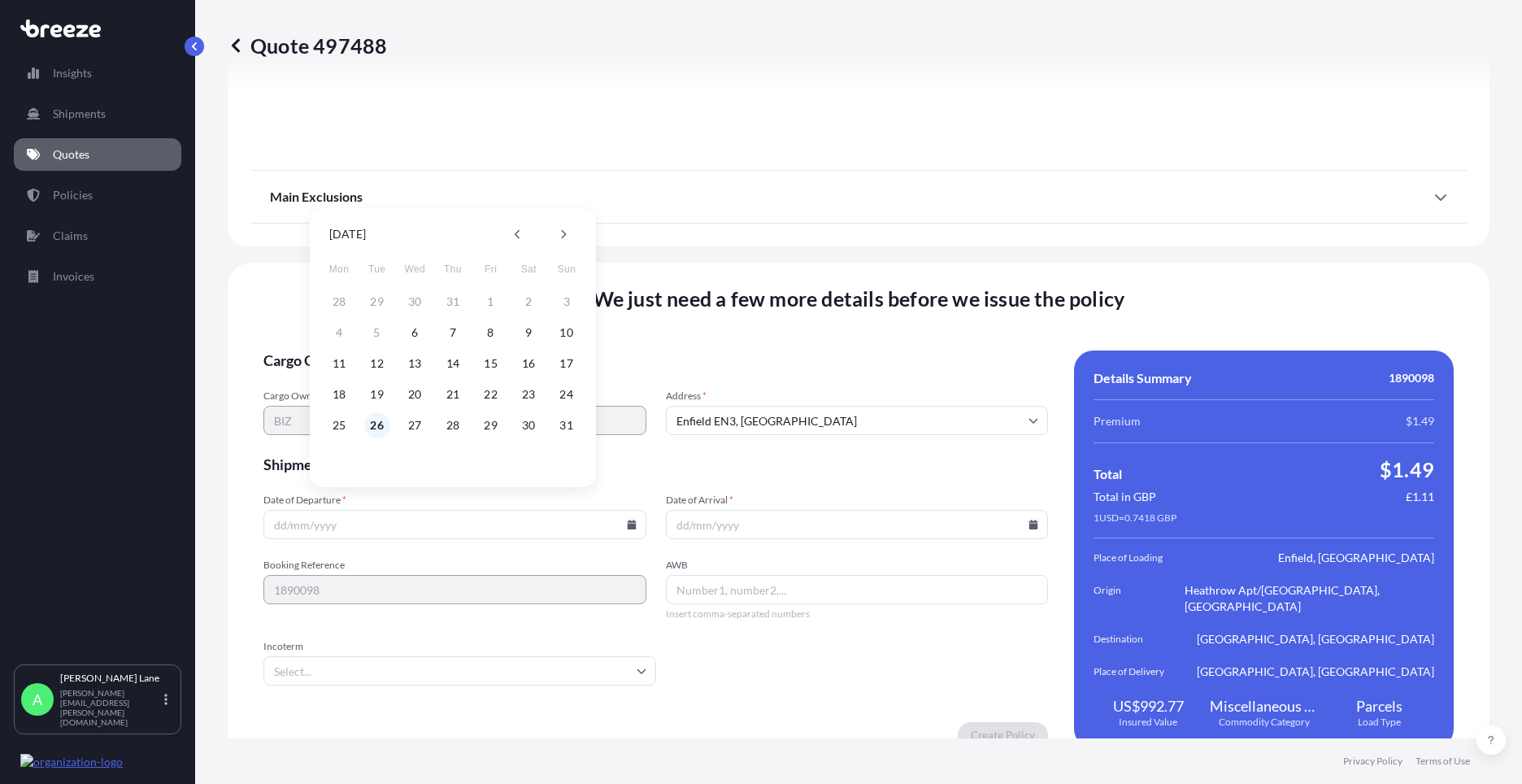
drag, startPoint x: 375, startPoint y: 425, endPoint x: 320, endPoint y: 653, distance: 234.5
click at [373, 425] on button "26" at bounding box center [378, 425] width 26 height 26
type input "[DATE]"
click at [322, 656] on input "Incoterm" at bounding box center [460, 670] width 393 height 29
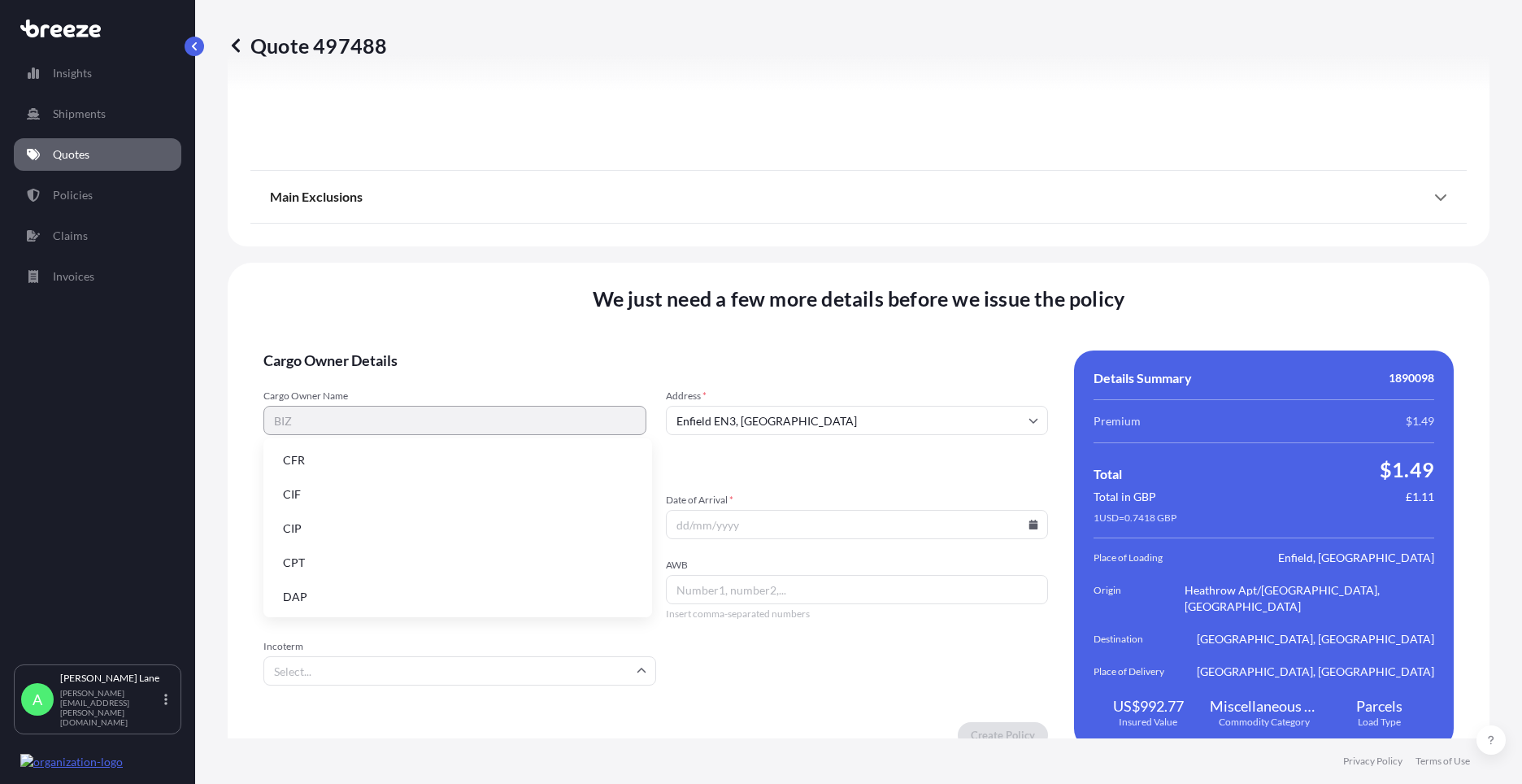
click at [314, 594] on li "DAP" at bounding box center [458, 596] width 376 height 31
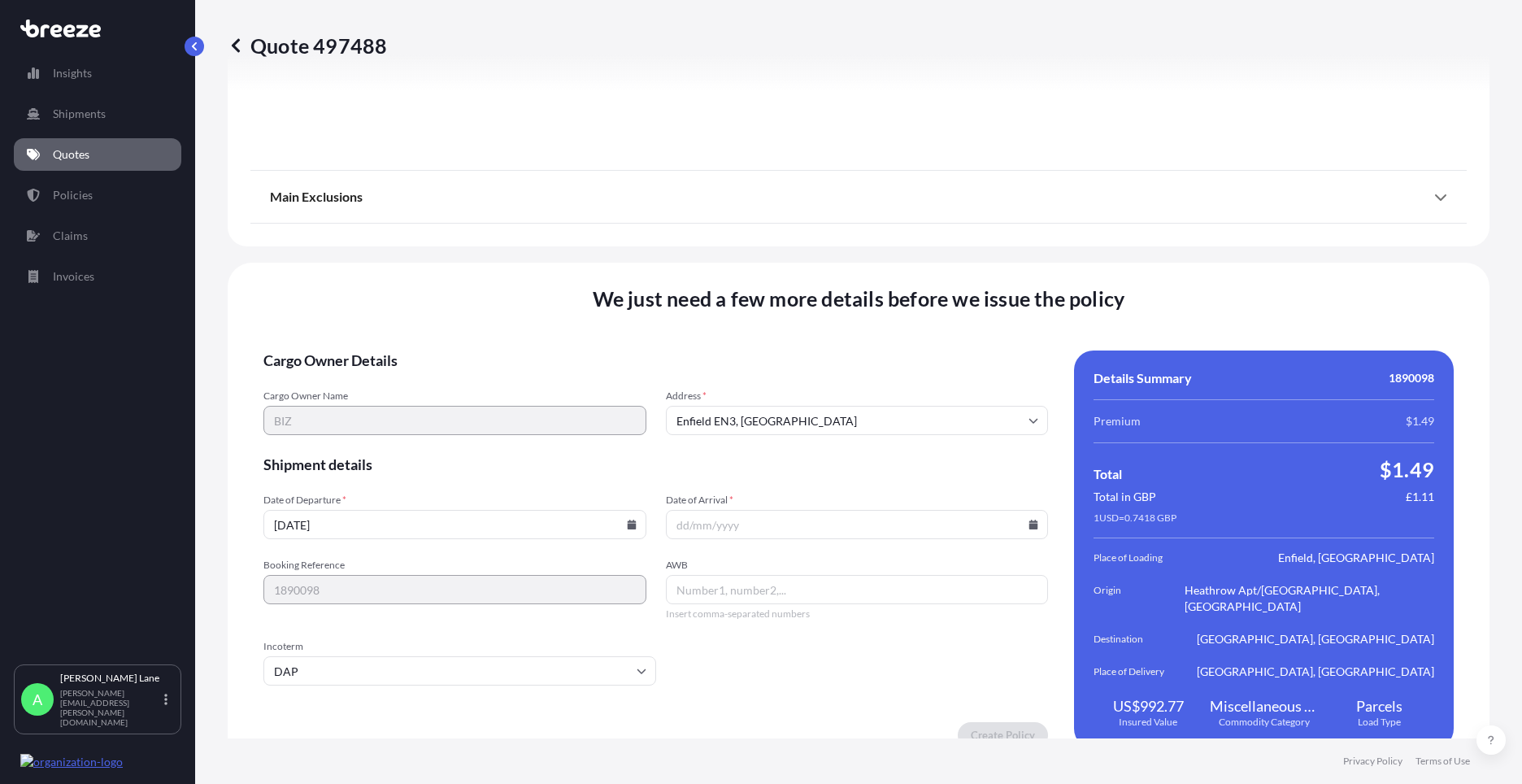
paste input "1890098"
click at [636, 574] on div "Booking Reference 1890098 AWB 1890098 Insert comma-separated numbers" at bounding box center [656, 590] width 785 height 61
paste input "981120293"
type input "1981120293"
click at [1029, 520] on icon at bounding box center [1034, 525] width 9 height 9
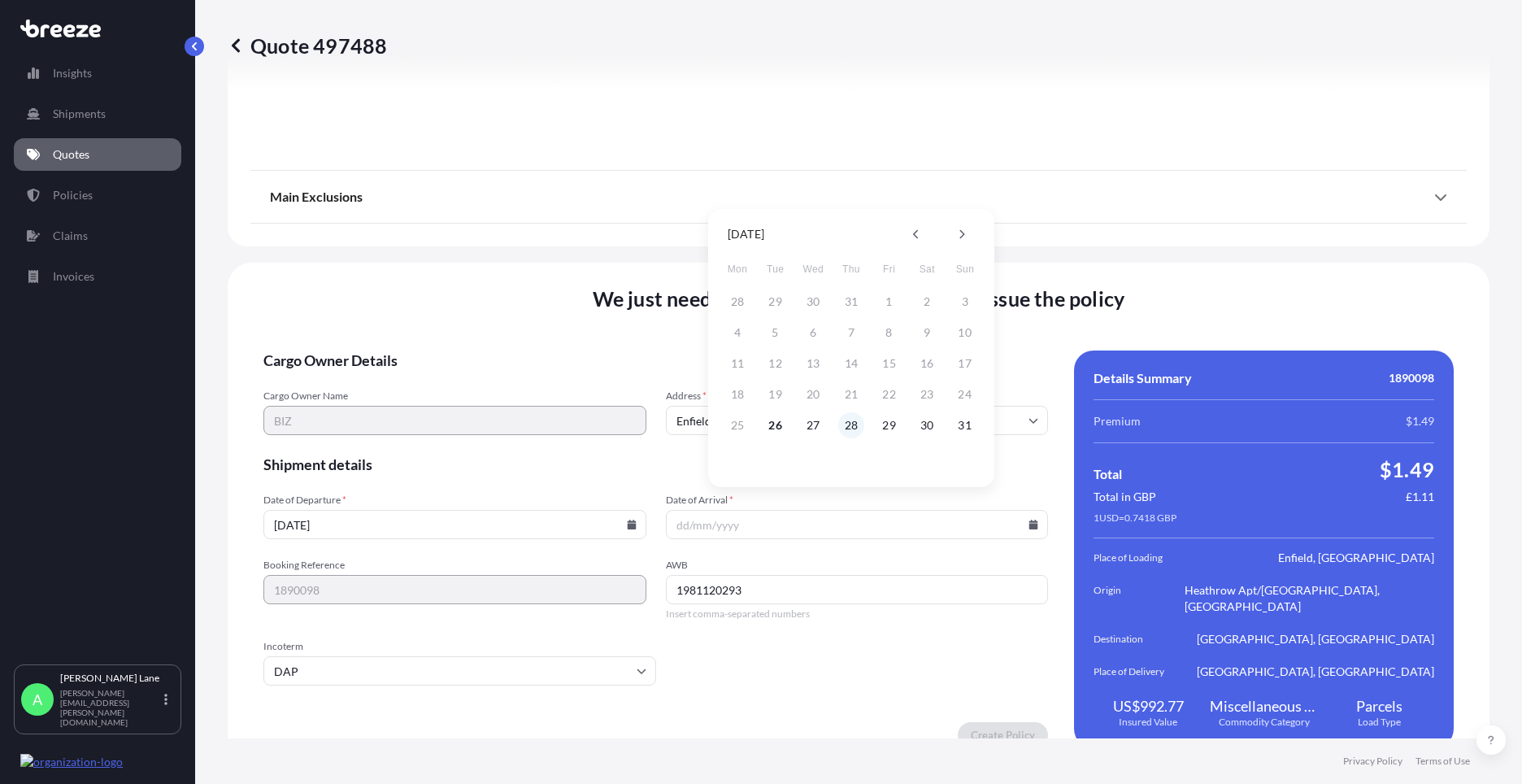
click at [854, 426] on button "28" at bounding box center [851, 425] width 26 height 26
type input "[DATE]"
